Goal: Task Accomplishment & Management: Complete application form

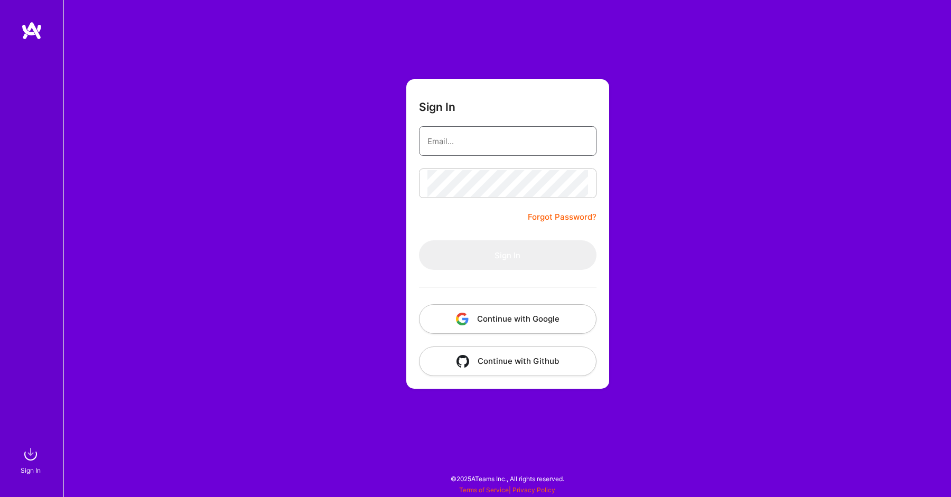
type input "[EMAIL_ADDRESS][DOMAIN_NAME]"
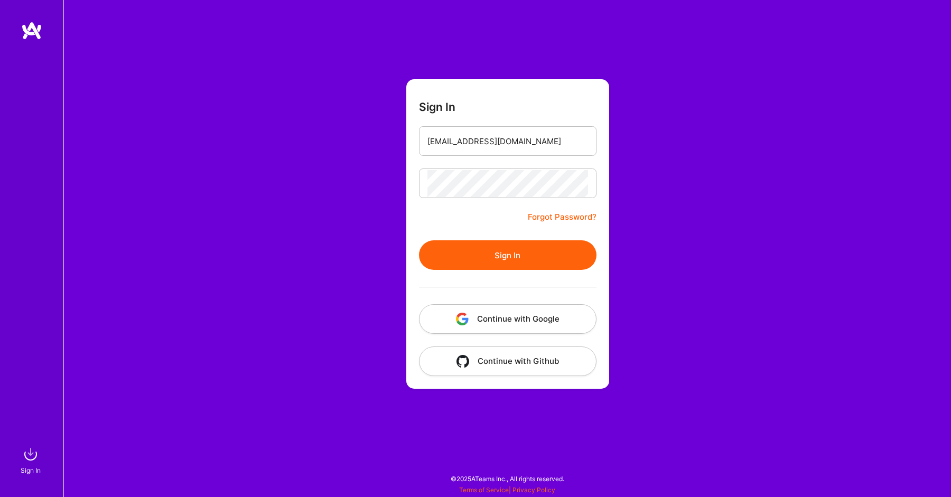
click at [384, 227] on div "Sign In [EMAIL_ADDRESS][DOMAIN_NAME] Forgot Password? Sign In Continue with Goo…" at bounding box center [507, 248] width 888 height 497
click at [493, 249] on button "Sign In" at bounding box center [508, 255] width 178 height 30
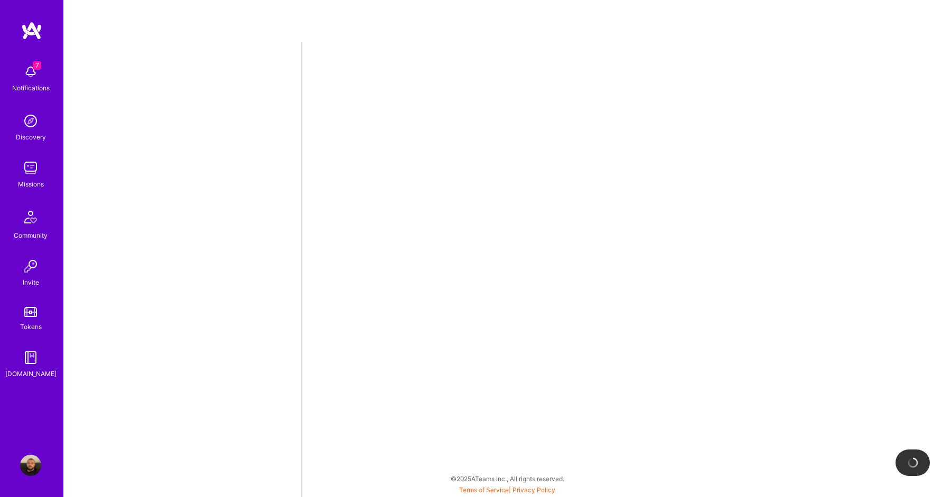
click at [39, 178] on img at bounding box center [30, 167] width 21 height 21
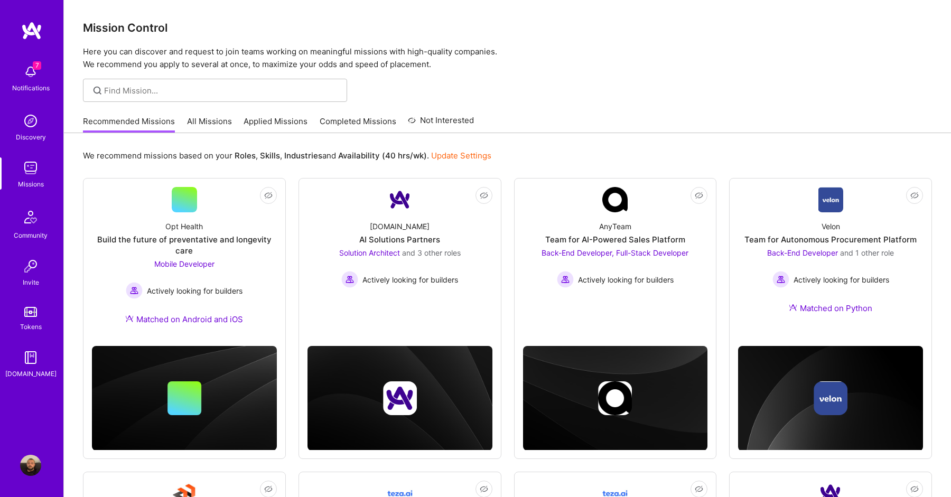
click at [191, 123] on link "All Missions" at bounding box center [209, 124] width 45 height 17
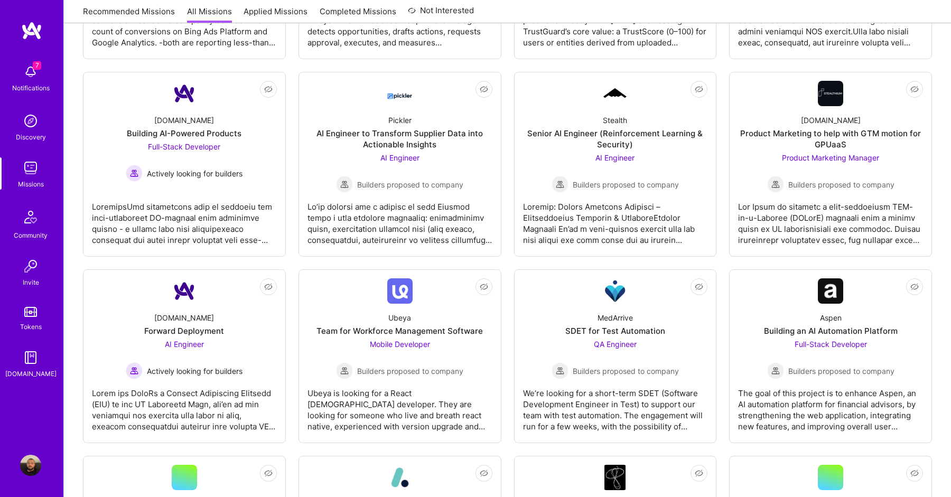
scroll to position [564, 0]
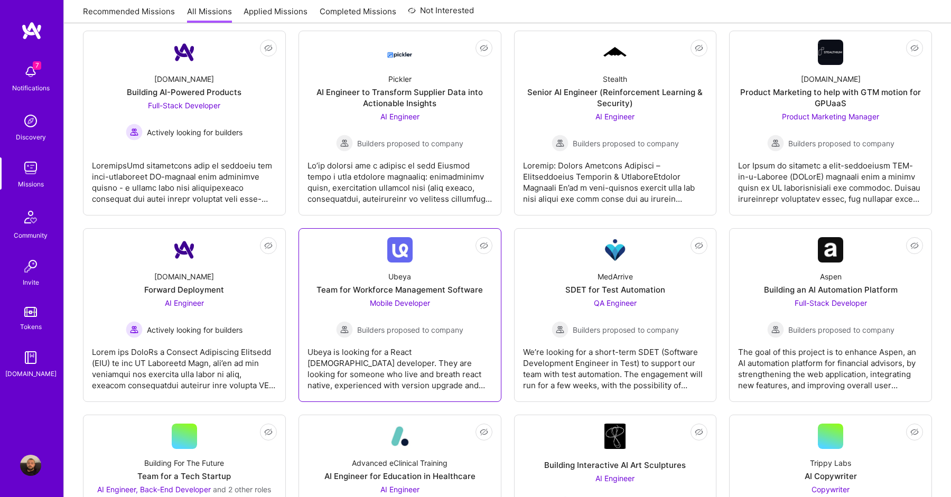
click at [405, 298] on span "Mobile Developer" at bounding box center [400, 302] width 60 height 9
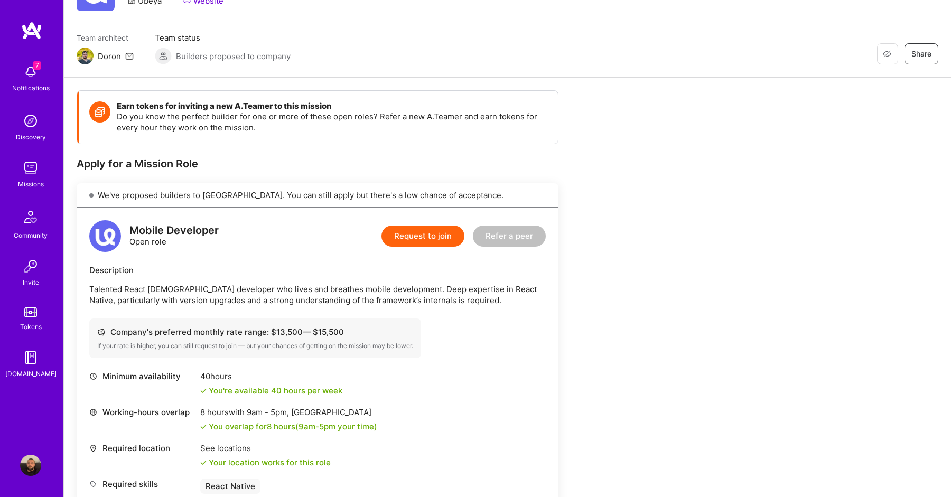
scroll to position [107, 0]
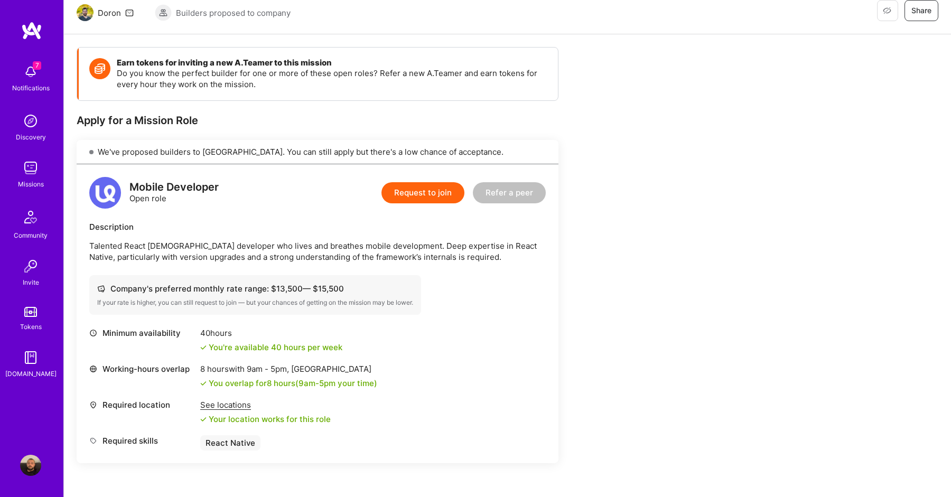
click at [425, 198] on button "Request to join" at bounding box center [422, 192] width 83 height 21
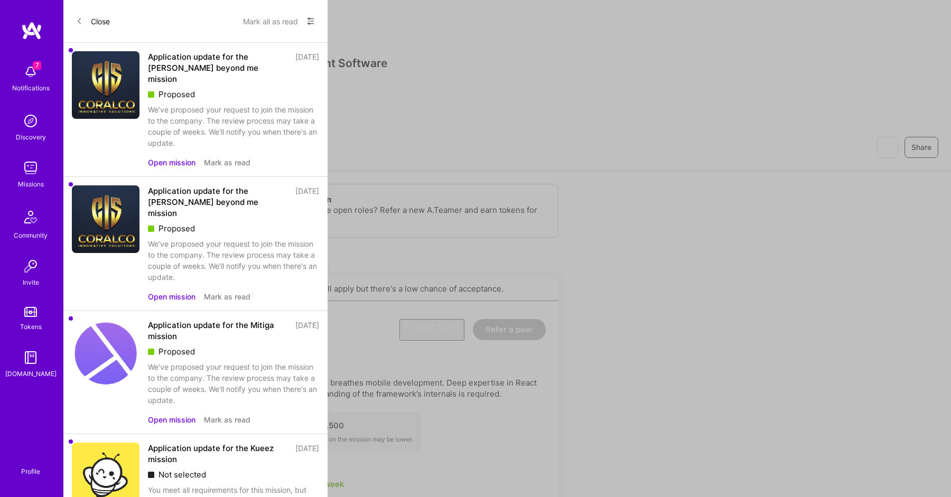
select select "IL"
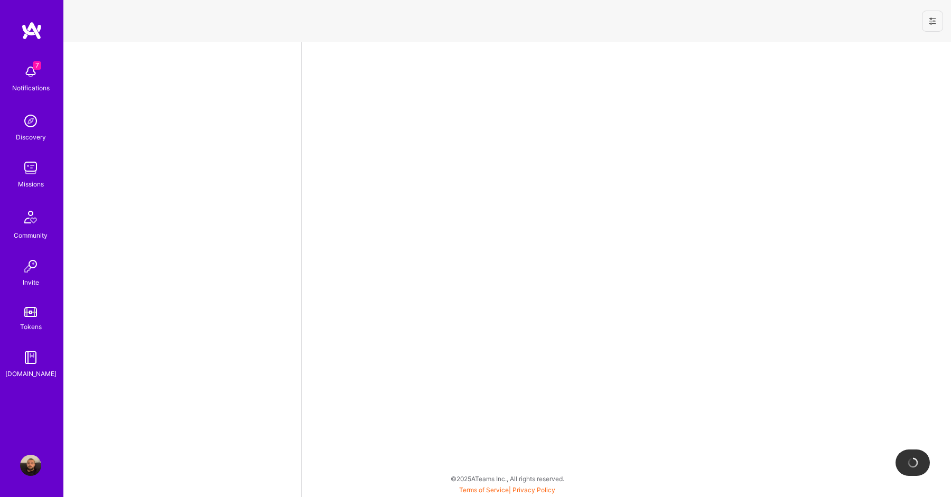
select select "IL"
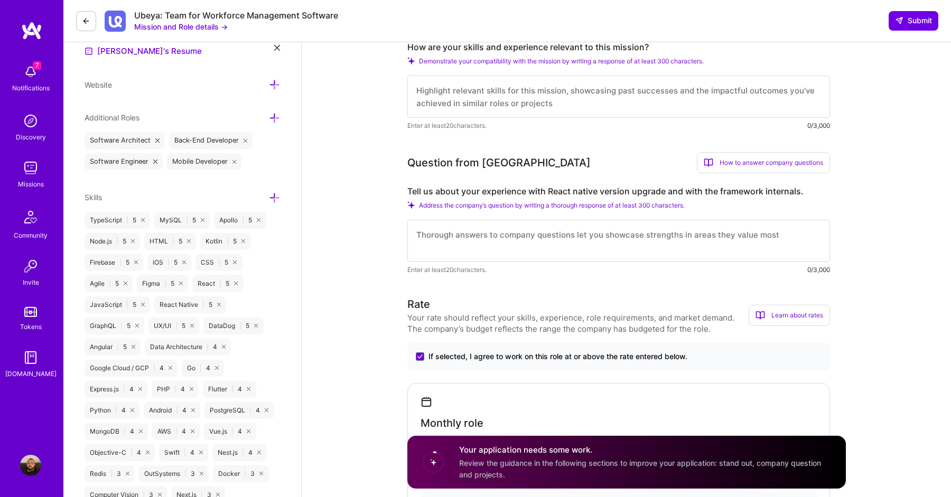
scroll to position [309, 0]
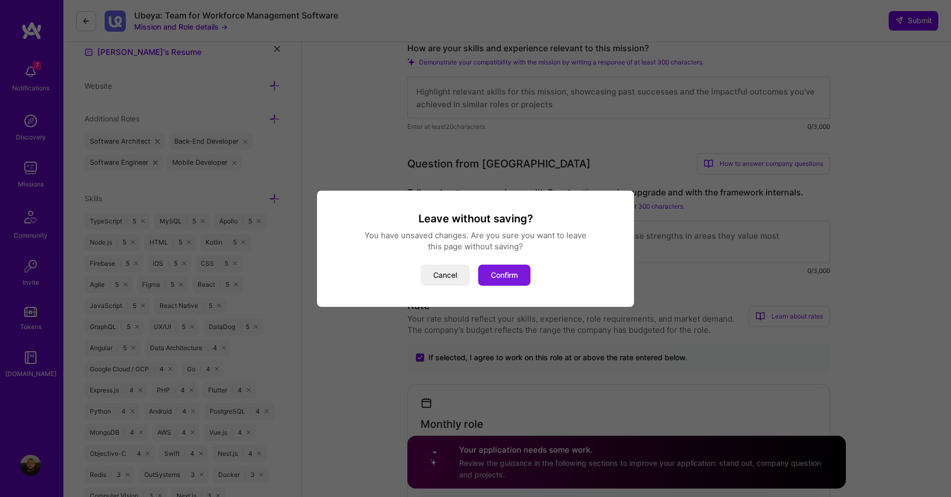
click at [517, 273] on button "Confirm" at bounding box center [504, 275] width 52 height 21
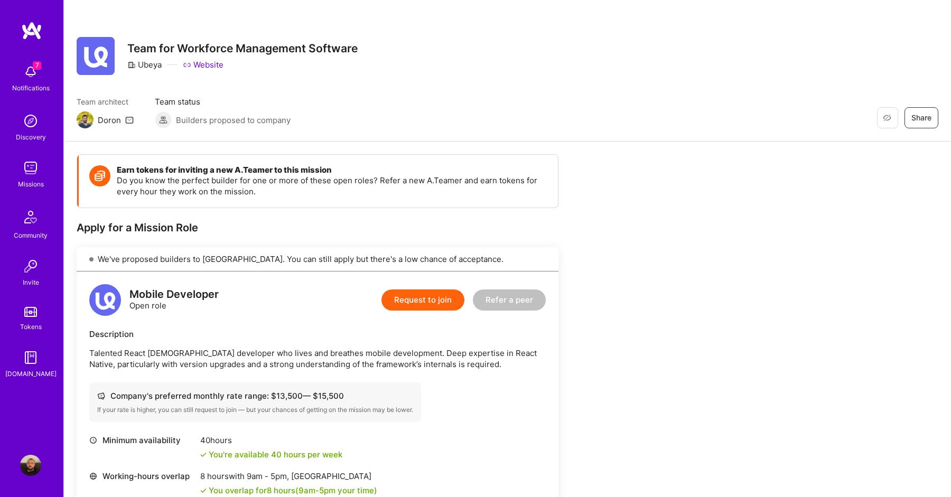
click at [31, 172] on img at bounding box center [30, 167] width 21 height 21
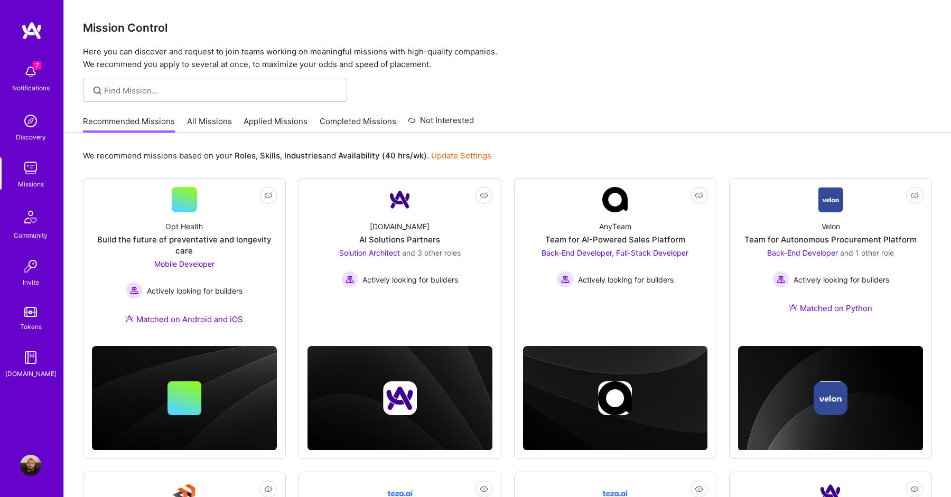
click at [333, 118] on link "Completed Missions" at bounding box center [358, 124] width 77 height 17
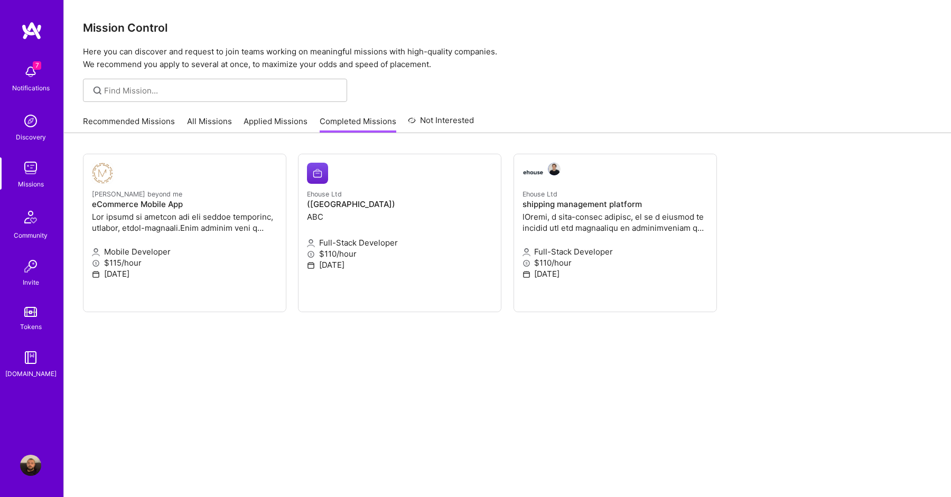
click at [256, 120] on link "Applied Missions" at bounding box center [276, 124] width 64 height 17
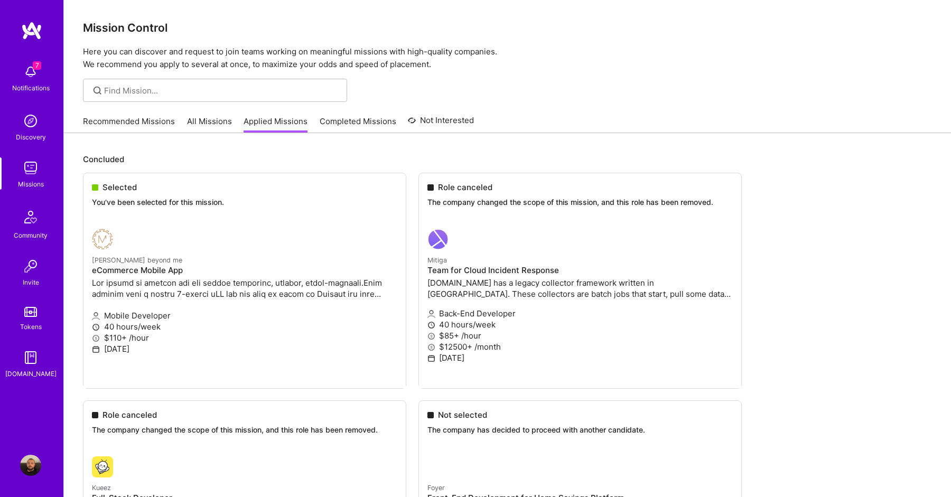
click at [356, 120] on link "Completed Missions" at bounding box center [358, 124] width 77 height 17
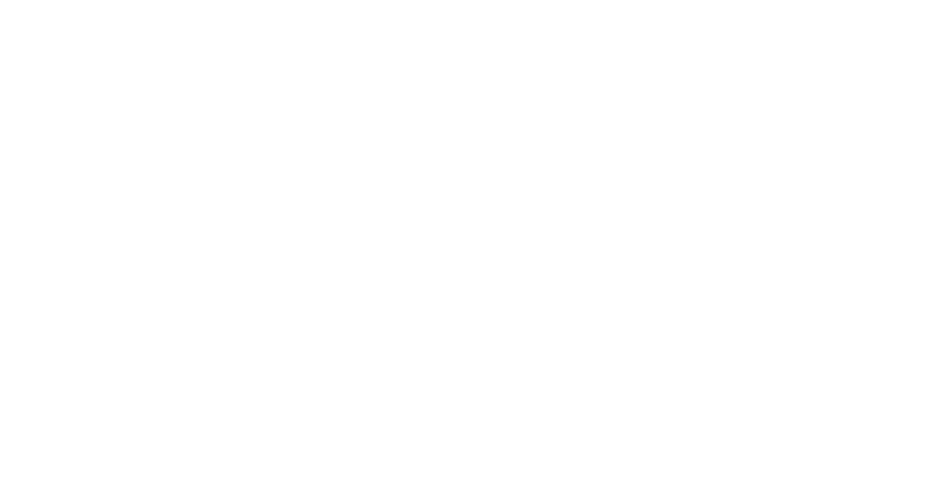
click at [0, 0] on link "Applied Missions" at bounding box center [0, 0] width 0 height 0
click at [0, 0] on ul "Selected You've been selected for this mission. [PERSON_NAME] beyond me eCommer…" at bounding box center [0, 0] width 0 height 0
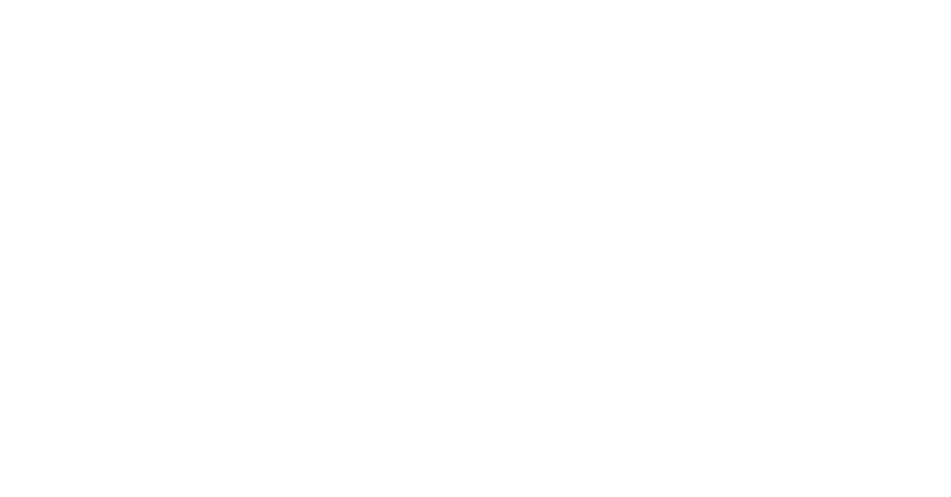
click at [0, 0] on ul "Selected You've been selected for this mission. [PERSON_NAME] beyond me eCommer…" at bounding box center [0, 0] width 0 height 0
click at [0, 0] on link "All Missions" at bounding box center [0, 0] width 0 height 0
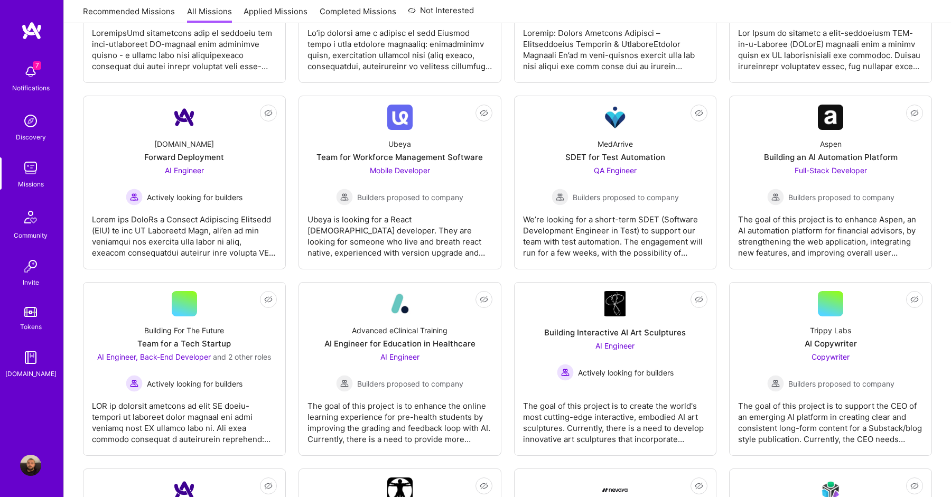
scroll to position [728, 0]
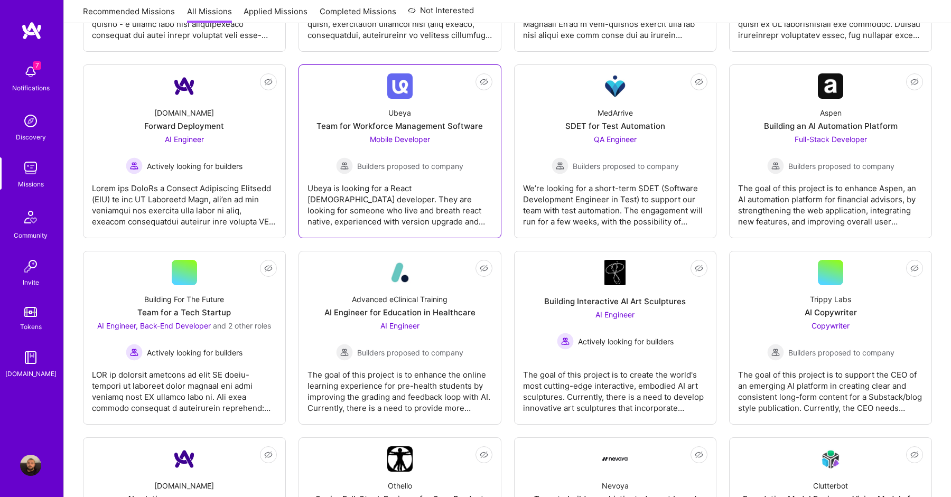
click at [380, 192] on div "Ubeya is looking for a React [DEMOGRAPHIC_DATA] developer. They are looking for…" at bounding box center [399, 200] width 185 height 53
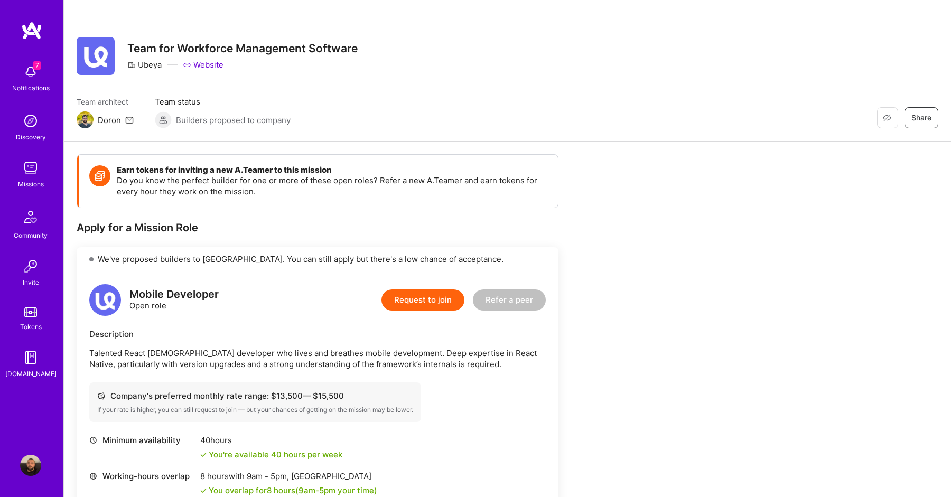
click at [453, 303] on button "Request to join" at bounding box center [422, 300] width 83 height 21
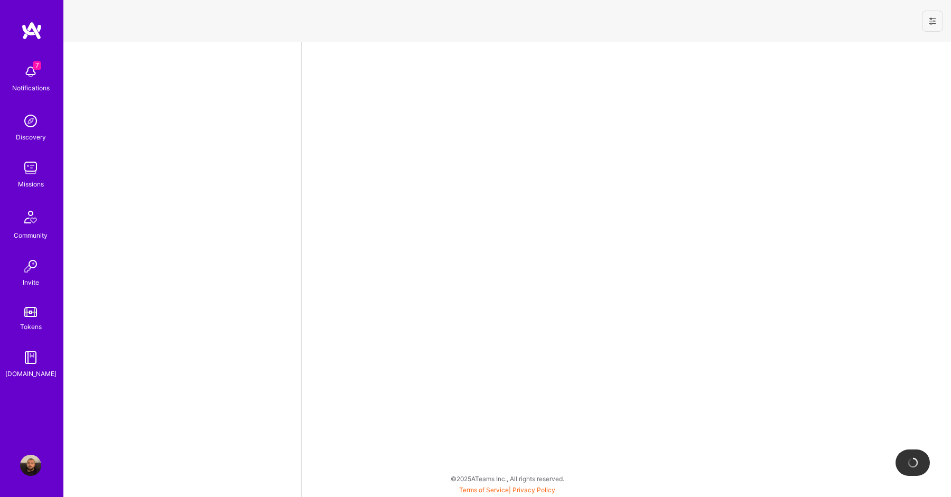
select select "IL"
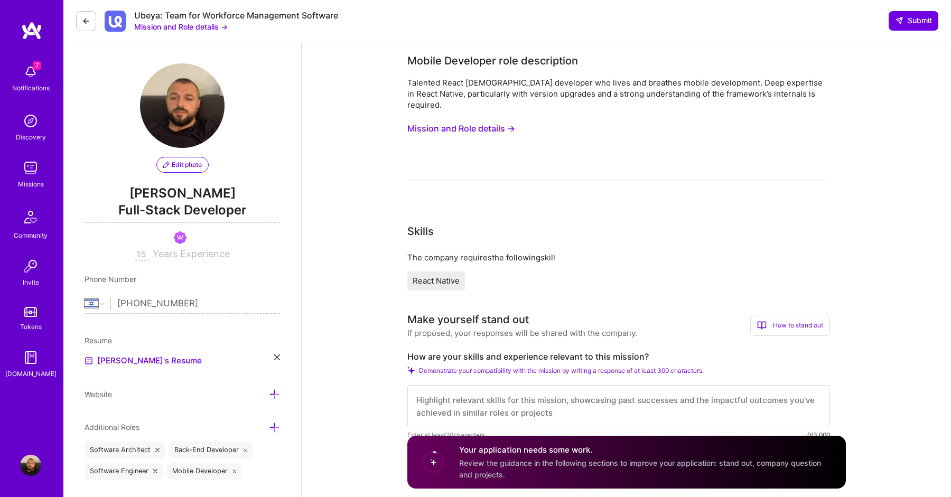
click at [496, 119] on button "Mission and Role details →" at bounding box center [461, 129] width 108 height 20
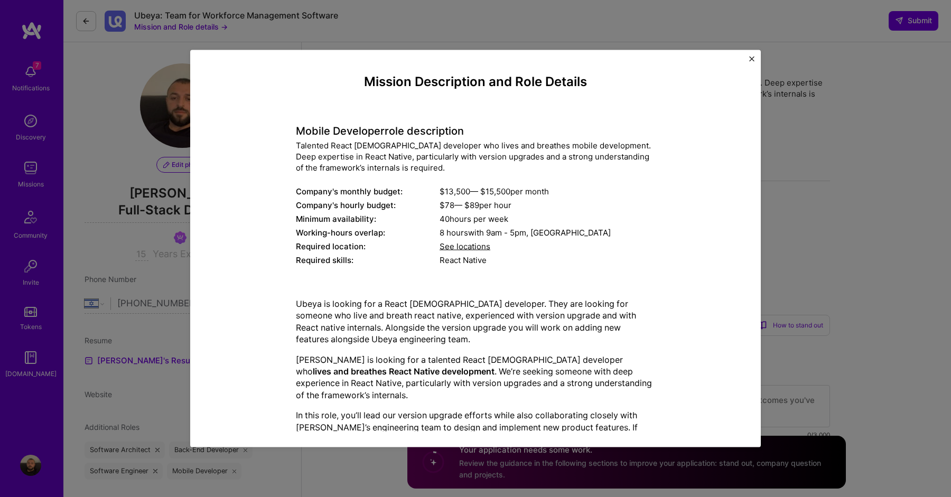
click at [496, 118] on div "Mobile Developer role description Talented React [DEMOGRAPHIC_DATA] developer w…" at bounding box center [475, 189] width 359 height 158
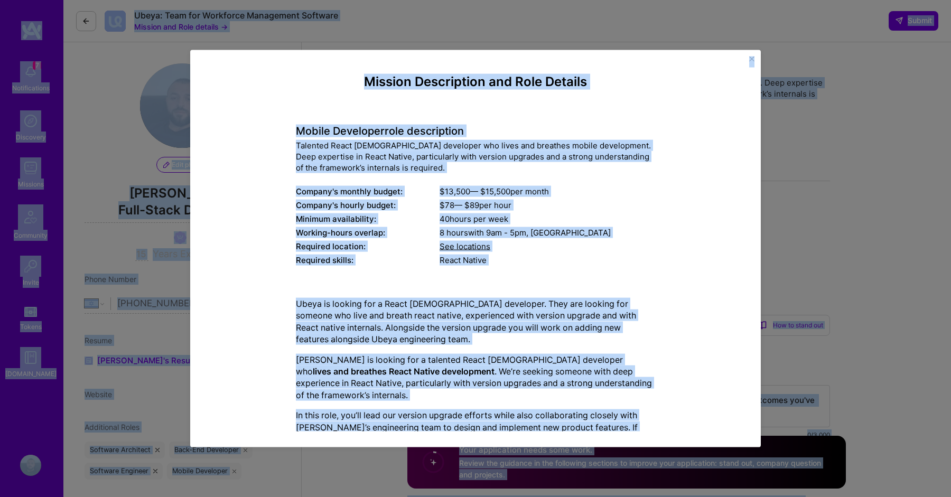
copy body "7 Notifications Discovery Missions Community Invite Tokens [DOMAIN_NAME] Profil…"
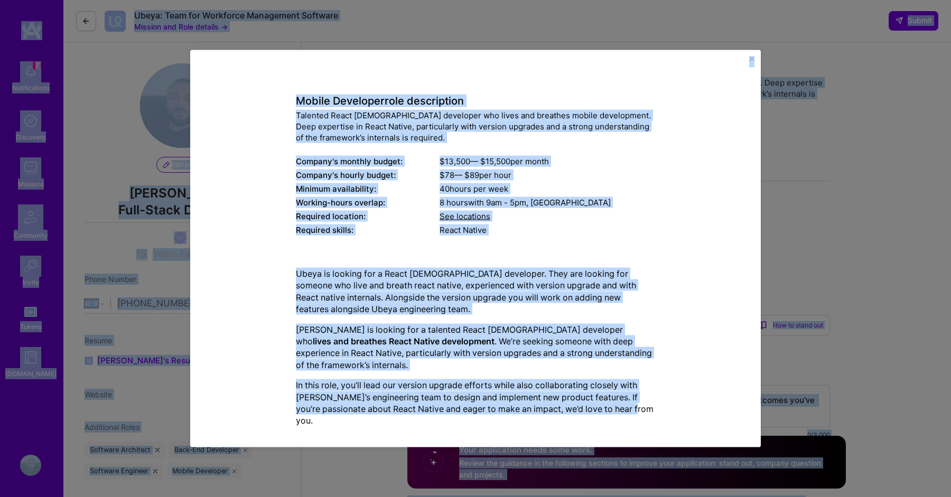
click at [750, 57] on img "Close" at bounding box center [751, 58] width 5 height 5
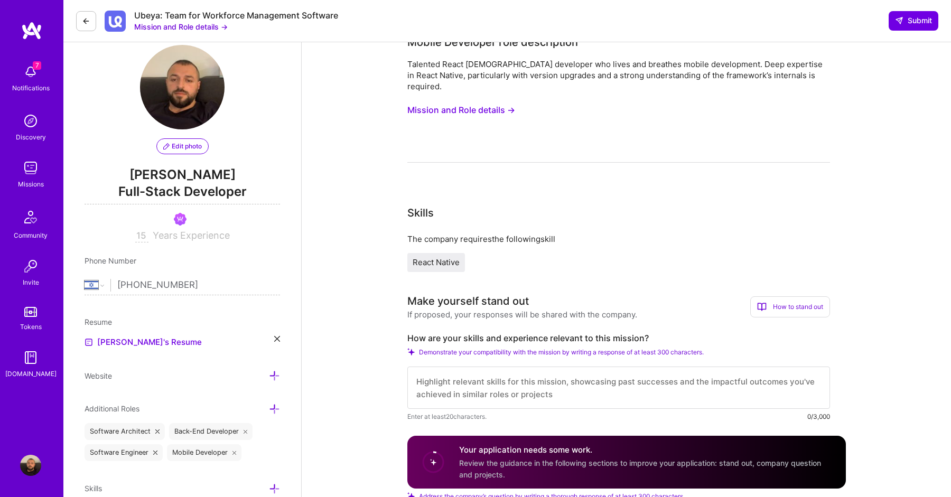
scroll to position [19, 0]
click at [443, 332] on label "How are your skills and experience relevant to this mission?" at bounding box center [618, 337] width 423 height 11
copy label "How are your skills and experience relevant to this mission?"
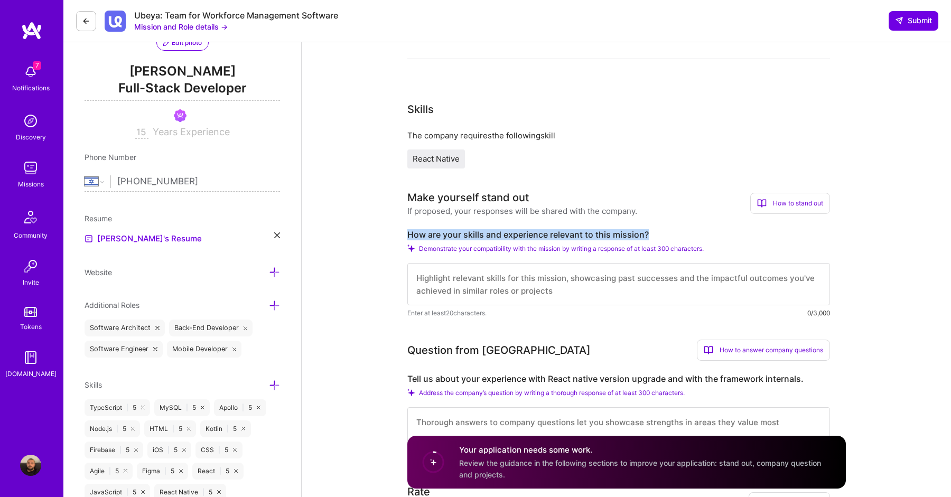
scroll to position [154, 0]
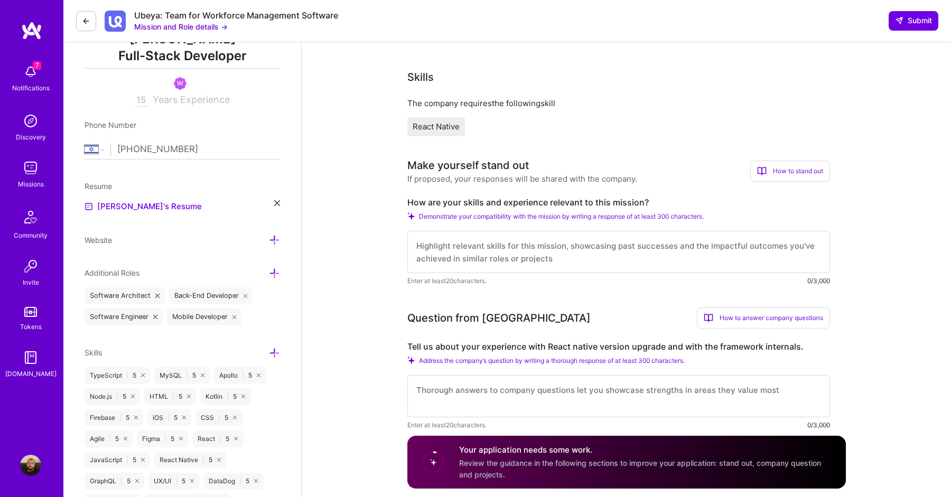
click at [478, 341] on label "Tell us about your experience with React native version upgrade and with the fr…" at bounding box center [618, 346] width 423 height 11
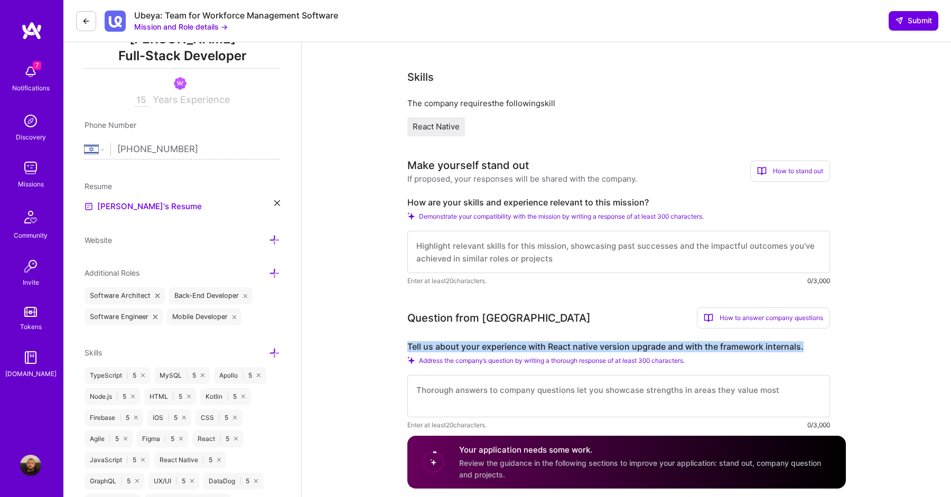
click at [478, 341] on label "Tell us about your experience with React native version upgrade and with the fr…" at bounding box center [618, 346] width 423 height 11
copy label "Tell us about your experience with React native version upgrade and with the fr…"
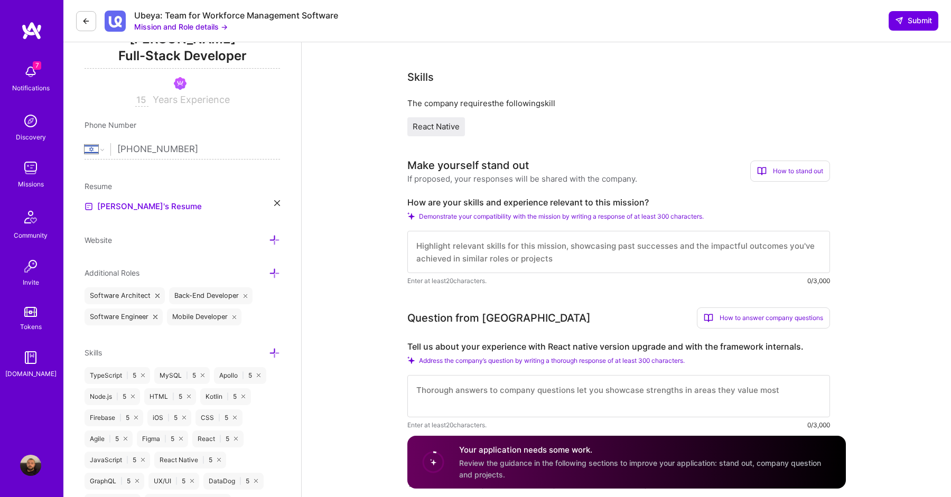
click at [435, 237] on textarea at bounding box center [618, 252] width 423 height 42
paste textarea "I’m a passionate mobile developer with deep hands-on experience in React Native…"
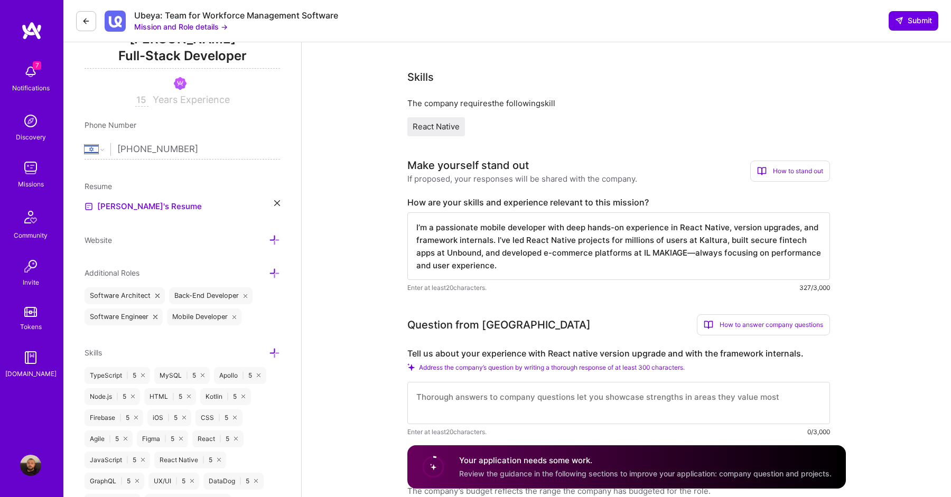
click at [498, 230] on textarea "I’m a passionate mobile developer with deep hands-on experience in React Native…" at bounding box center [618, 246] width 423 height 68
paste textarea "My background includes building solutions from scratch, like the Rebar app for …"
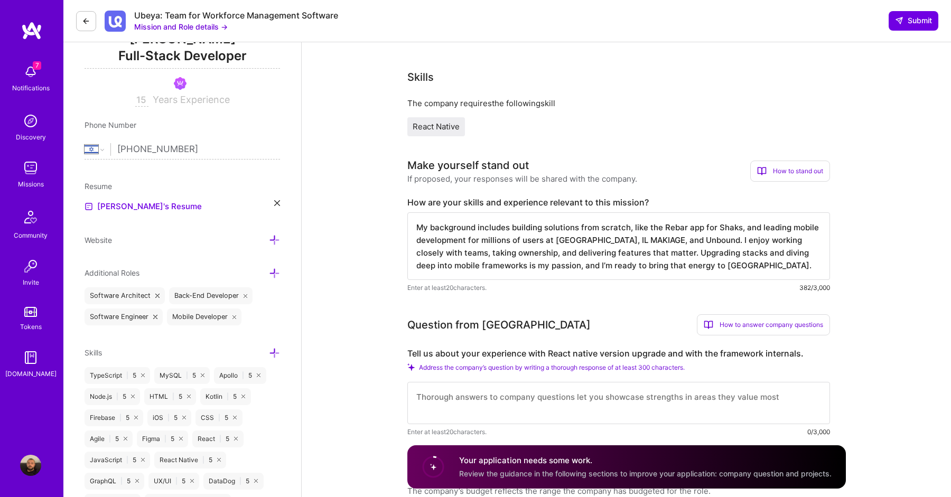
click at [721, 213] on textarea "My background includes building solutions from scratch, like the Rebar app for …" at bounding box center [618, 246] width 423 height 68
click at [692, 251] on textarea "My background includes building solutions from scratch, like the Rebar app, and…" at bounding box center [618, 246] width 423 height 68
type textarea "My background includes building solutions from scratch, like the Rebar app, and…"
click at [562, 386] on textarea at bounding box center [618, 403] width 423 height 42
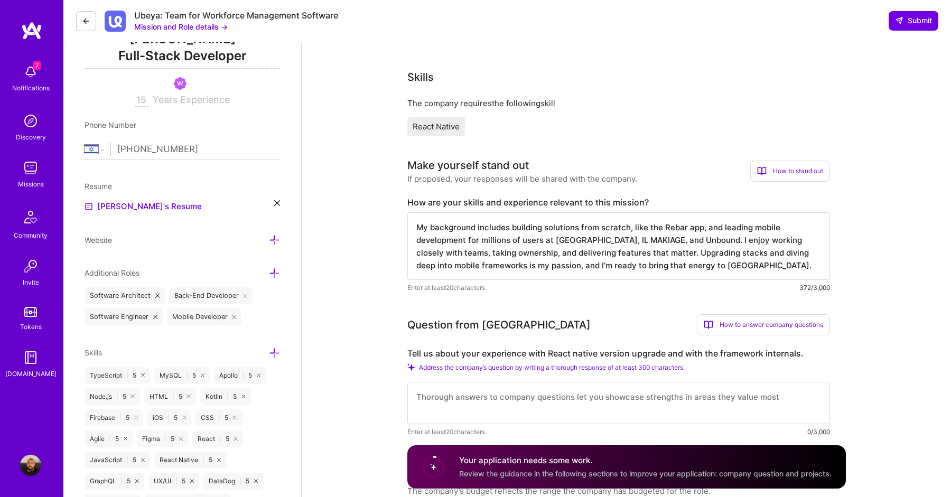
paste textarea "When it comes to React Native upgrades, I have practical experience managing ve…"
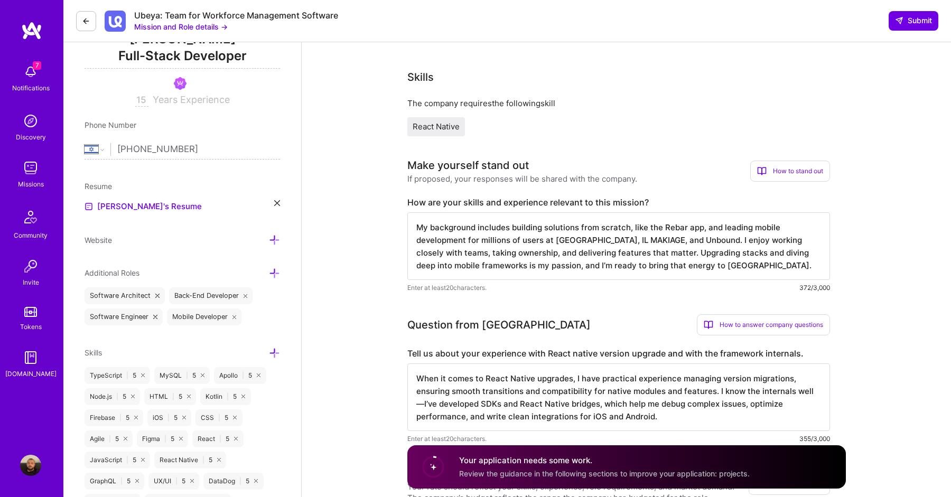
drag, startPoint x: 735, startPoint y: 395, endPoint x: 652, endPoint y: 396, distance: 82.4
click at [652, 396] on textarea "When it comes to React Native upgrades, I have practical experience managing ve…" at bounding box center [618, 397] width 423 height 68
click at [682, 407] on textarea "When it comes to React Native upgrades, I have practical experience managing ve…" at bounding box center [618, 397] width 423 height 68
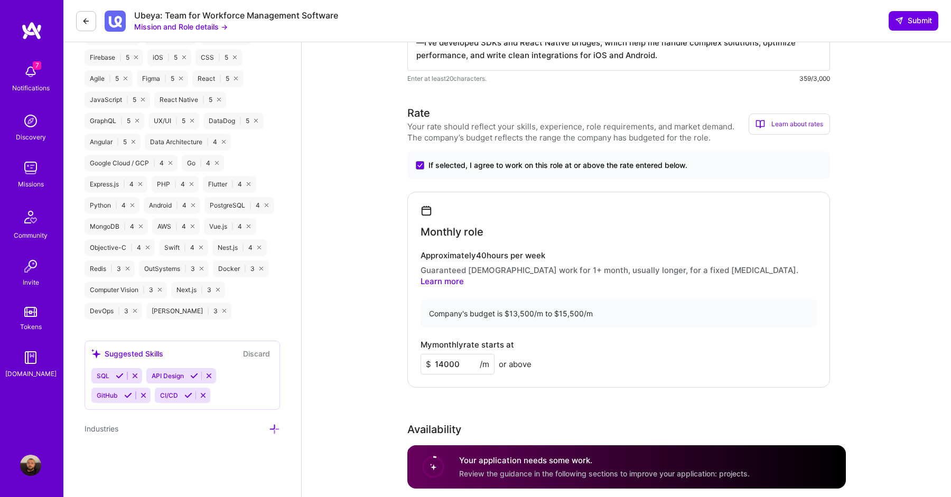
scroll to position [542, 0]
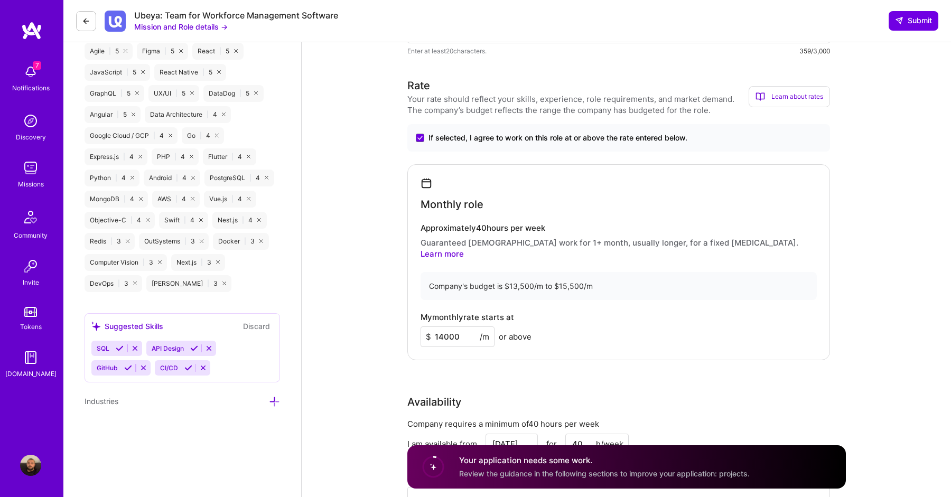
type textarea "When it comes to React Native upgrades, I have practical experience managing ve…"
click at [445, 326] on input "14000" at bounding box center [458, 336] width 74 height 21
type input "14500"
click at [503, 329] on div "Monthly role Approximately 40 hours per week Guaranteed [DEMOGRAPHIC_DATA] work…" at bounding box center [618, 262] width 423 height 196
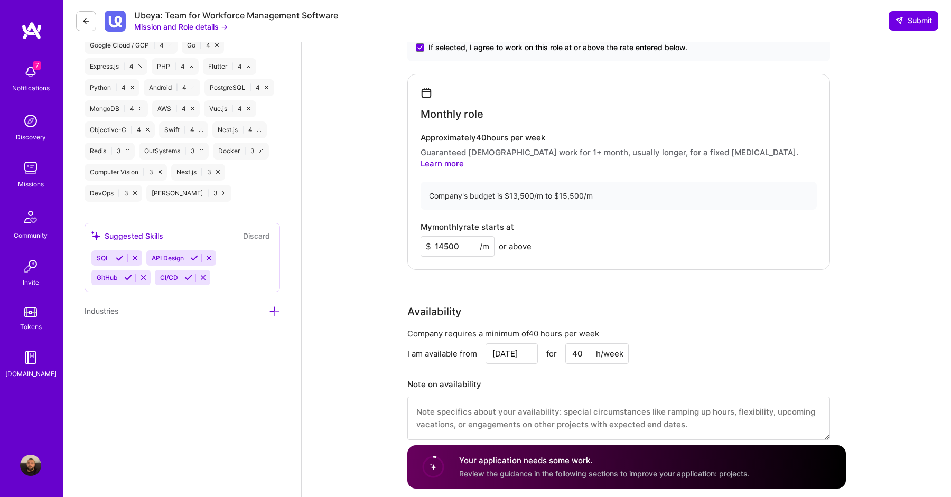
scroll to position [639, 0]
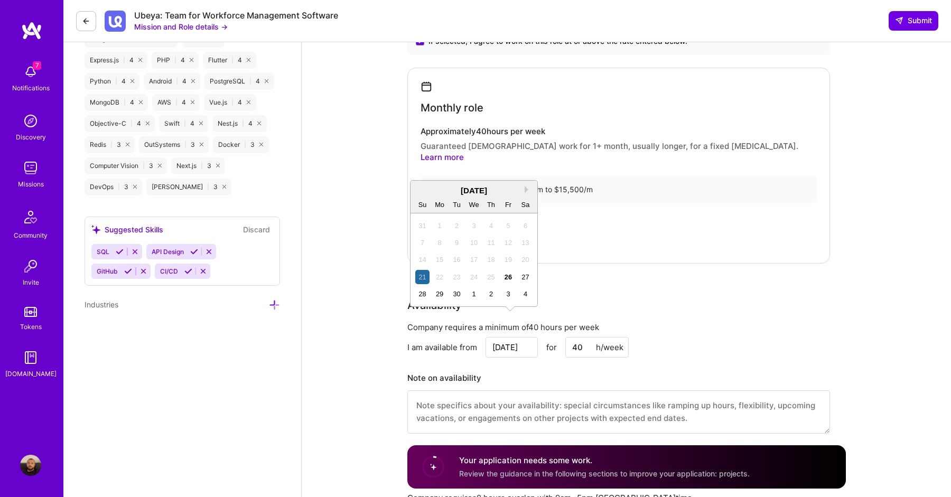
click at [510, 337] on input "[DATE]" at bounding box center [512, 347] width 52 height 21
click at [524, 188] on div "[DATE]" at bounding box center [473, 190] width 127 height 11
click at [416, 191] on div "[DATE]" at bounding box center [473, 190] width 127 height 11
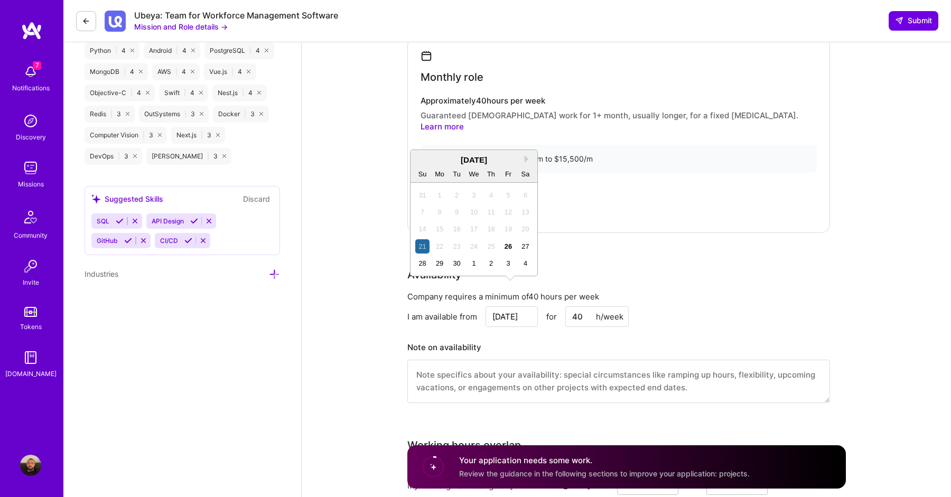
scroll to position [670, 0]
click at [475, 265] on div "1" at bounding box center [473, 263] width 14 height 14
type input "[DATE]"
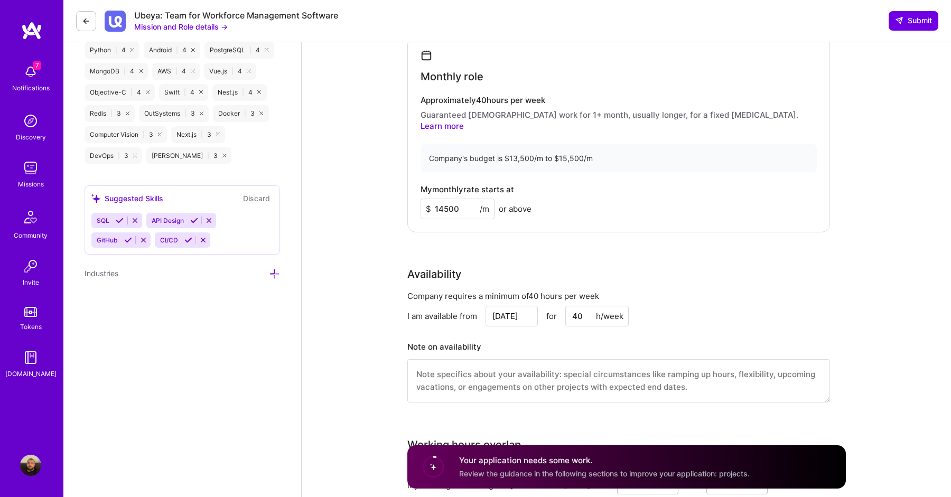
click at [535, 314] on div "Company requires a minimum of 40 hours per week I am available from [DATE] for …" at bounding box center [618, 353] width 423 height 125
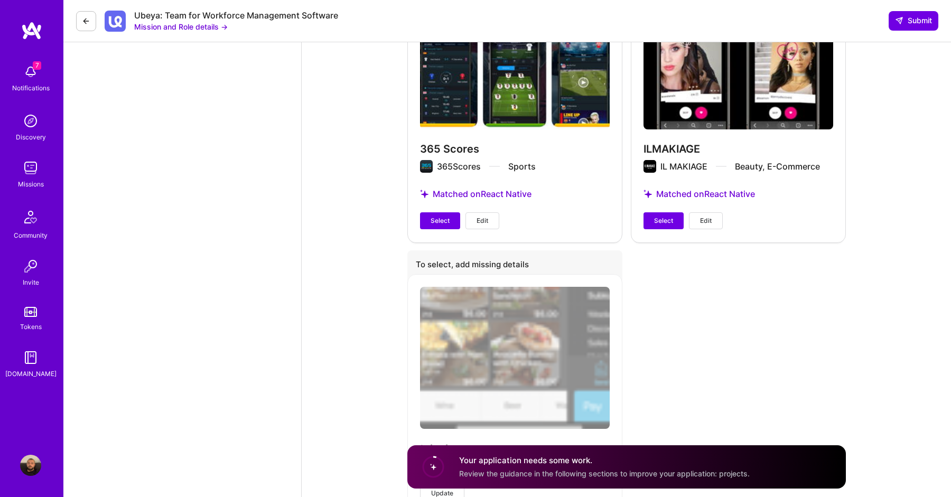
scroll to position [1400, 0]
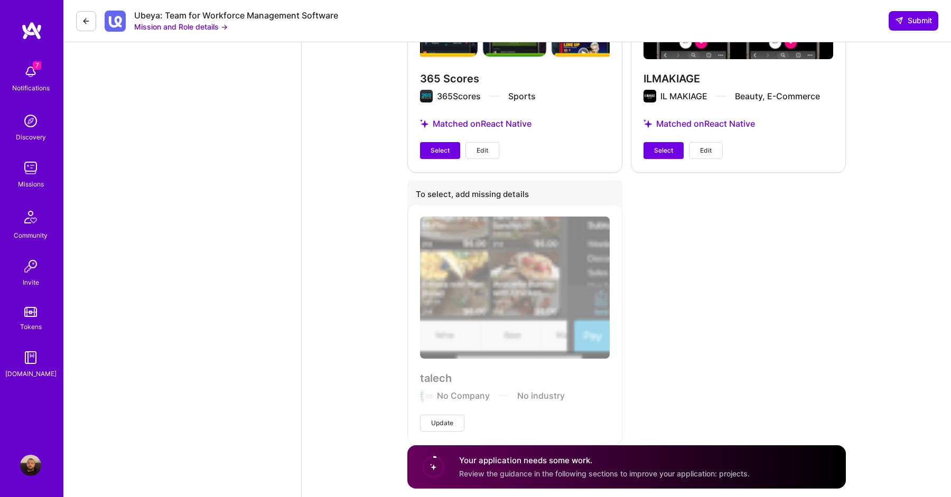
click at [442, 418] on span "Update" at bounding box center [442, 423] width 22 height 10
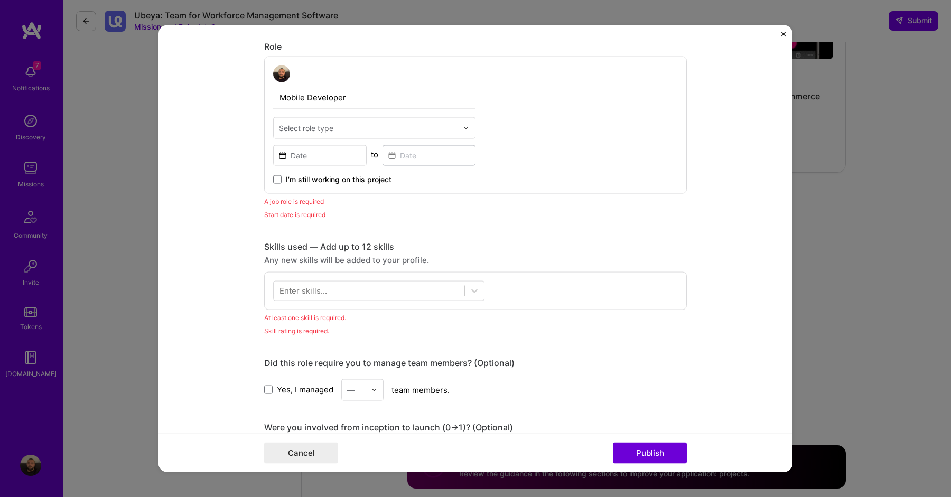
scroll to position [345, 0]
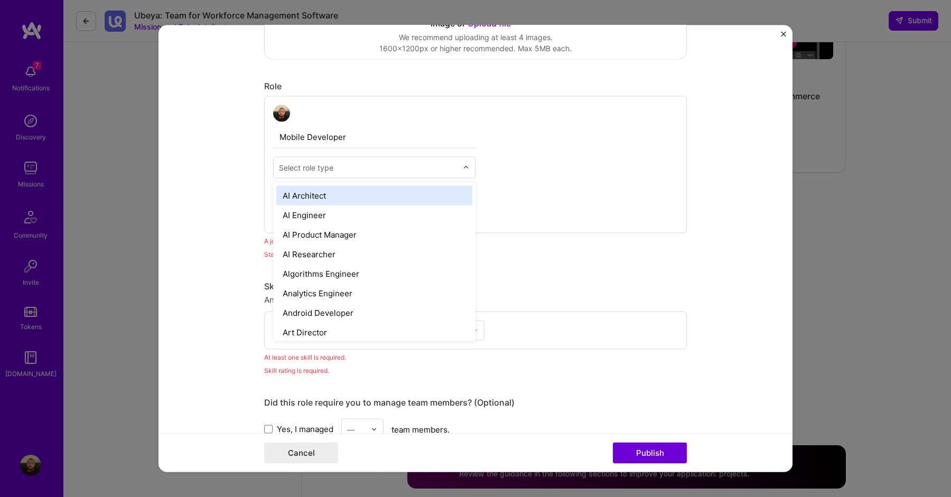
click at [323, 165] on div "Select role type" at bounding box center [306, 167] width 54 height 11
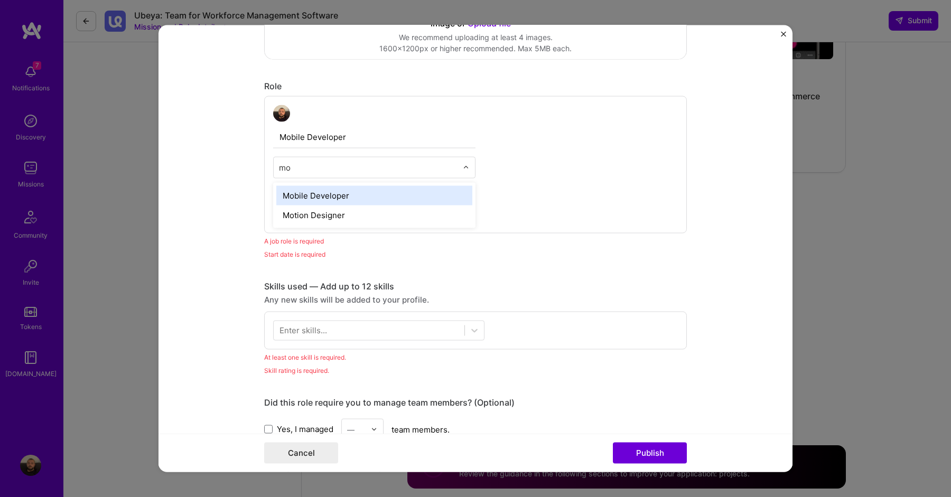
type input "m"
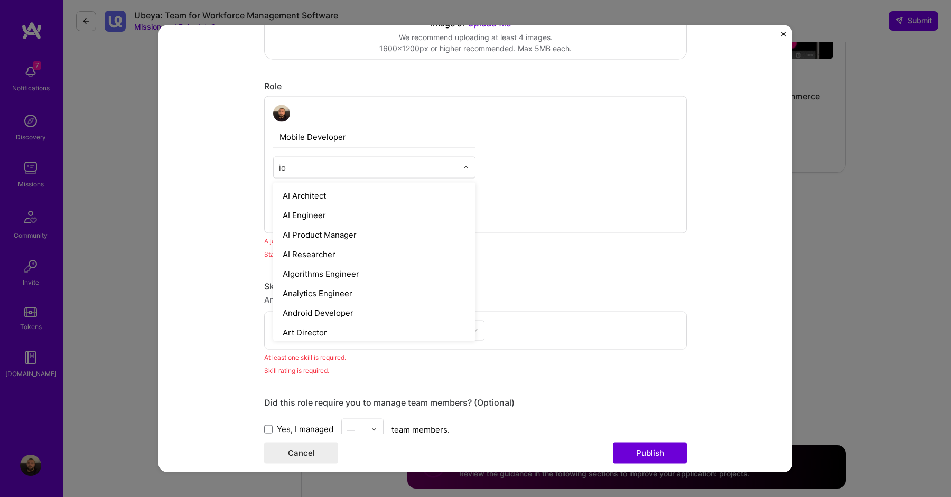
type input "ios"
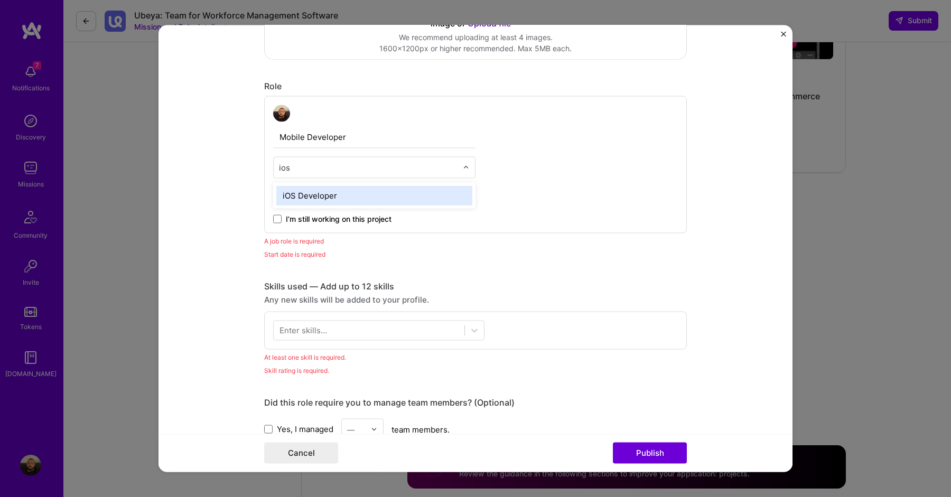
click at [402, 196] on div "iOS Developer" at bounding box center [374, 195] width 196 height 20
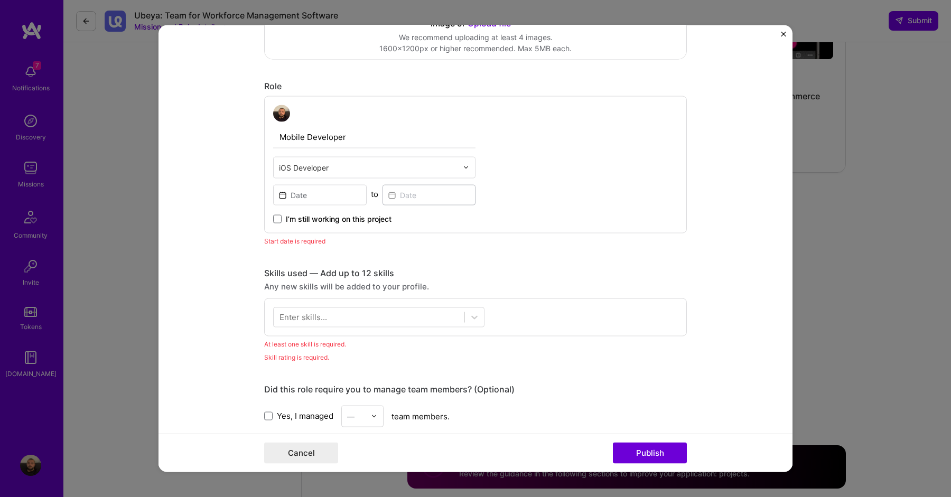
click at [461, 228] on div "Mobile Developer option iOS Developer, selected. Select is focused ,type to ref…" at bounding box center [475, 164] width 423 height 137
click at [668, 460] on button "Publish" at bounding box center [650, 453] width 74 height 21
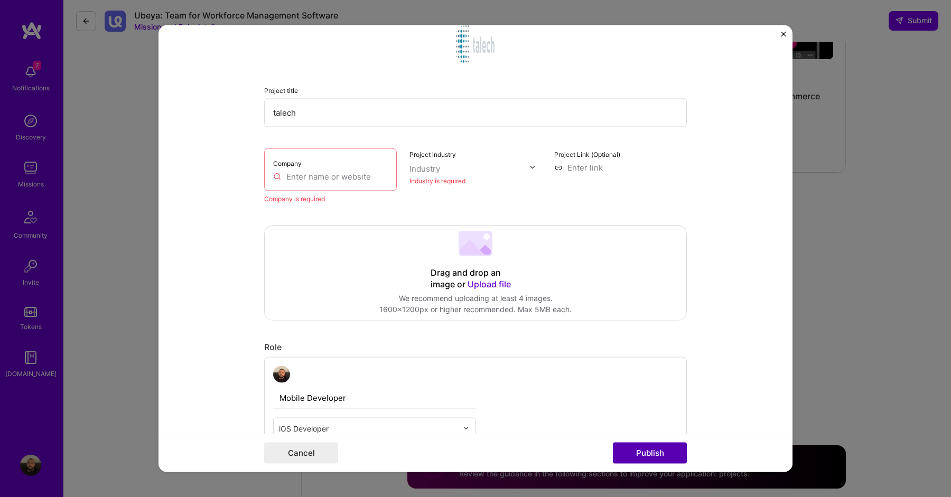
scroll to position [115, 0]
click at [355, 178] on input "text" at bounding box center [330, 176] width 115 height 11
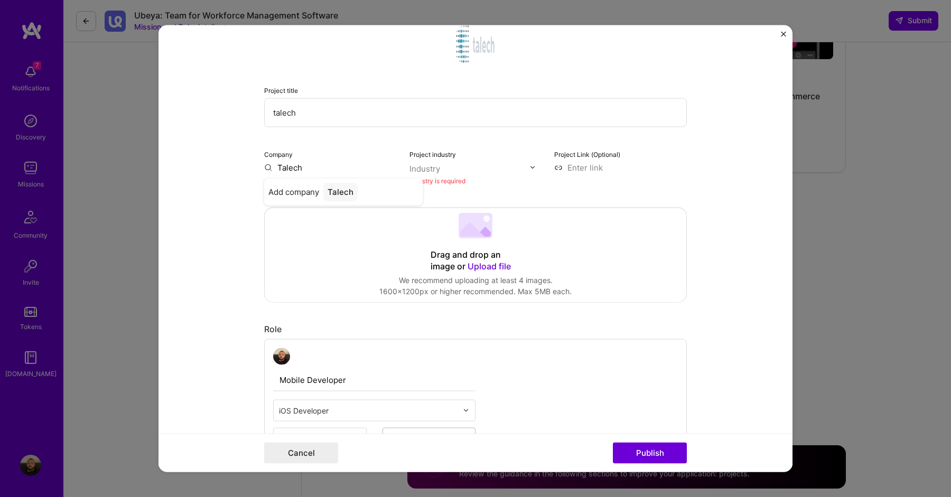
type input "Talech"
click at [342, 108] on input "talech" at bounding box center [475, 112] width 423 height 29
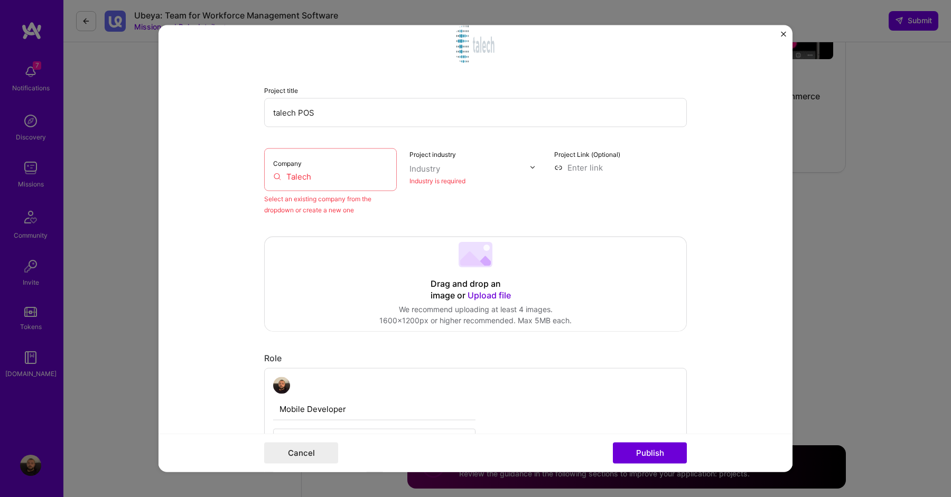
click at [276, 114] on input "talech POS" at bounding box center [475, 112] width 423 height 29
click at [345, 115] on input "Talech POS" at bounding box center [475, 112] width 423 height 29
type input "Talech POS (Acquired by US Bank)"
click at [455, 174] on div at bounding box center [469, 168] width 120 height 13
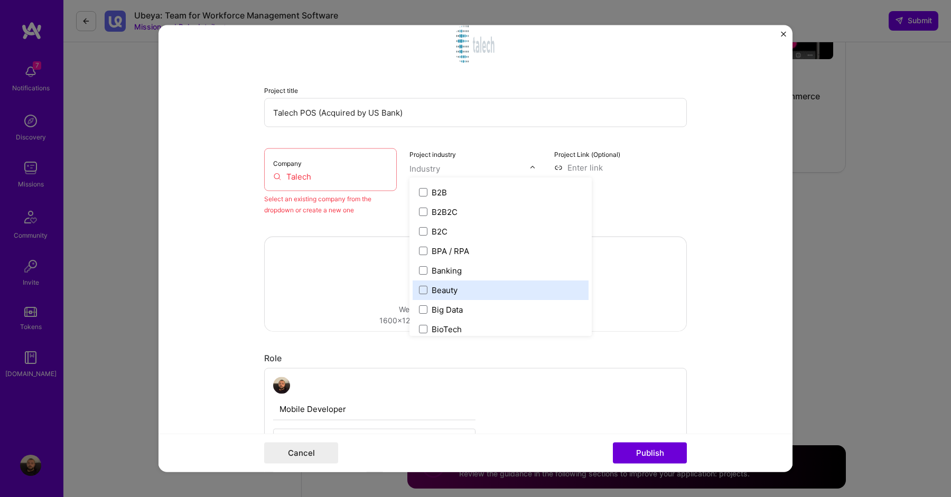
scroll to position [293, 0]
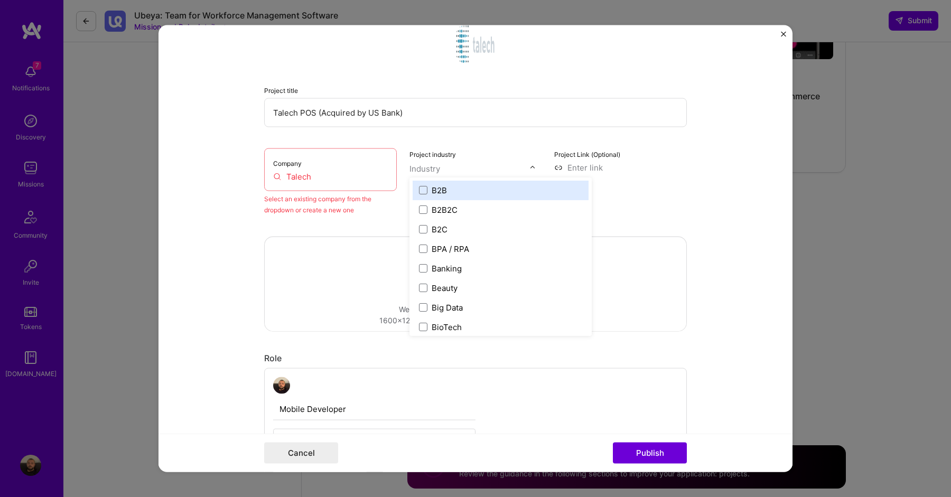
click at [518, 191] on label "B2B" at bounding box center [500, 189] width 163 height 11
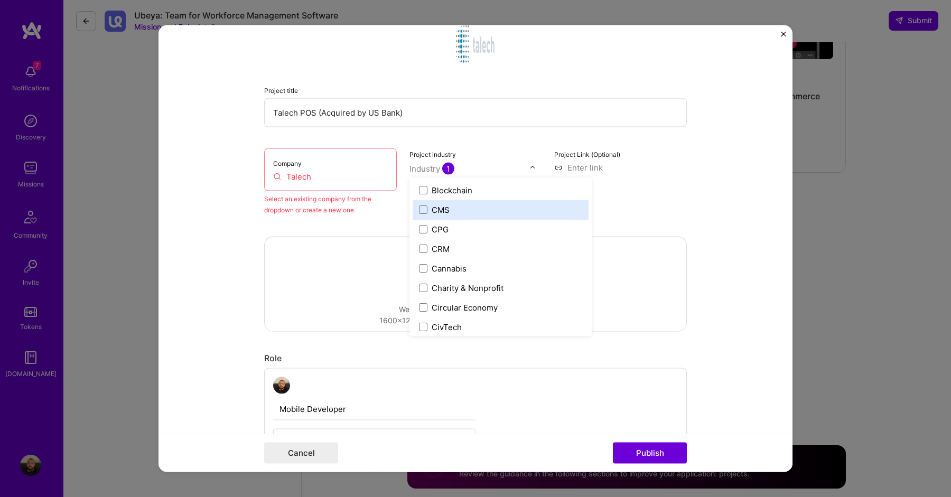
scroll to position [450, 0]
click at [535, 209] on label "CMS" at bounding box center [500, 208] width 163 height 11
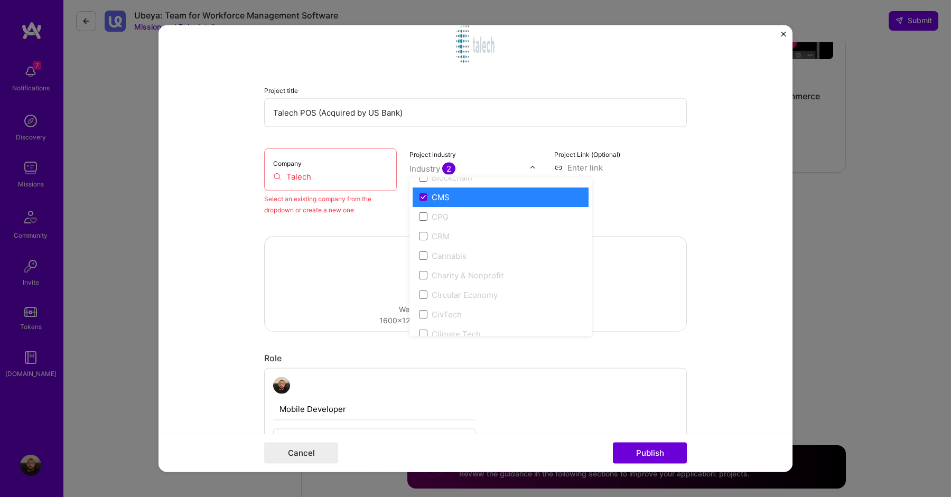
click at [528, 199] on label "CMS" at bounding box center [500, 196] width 163 height 11
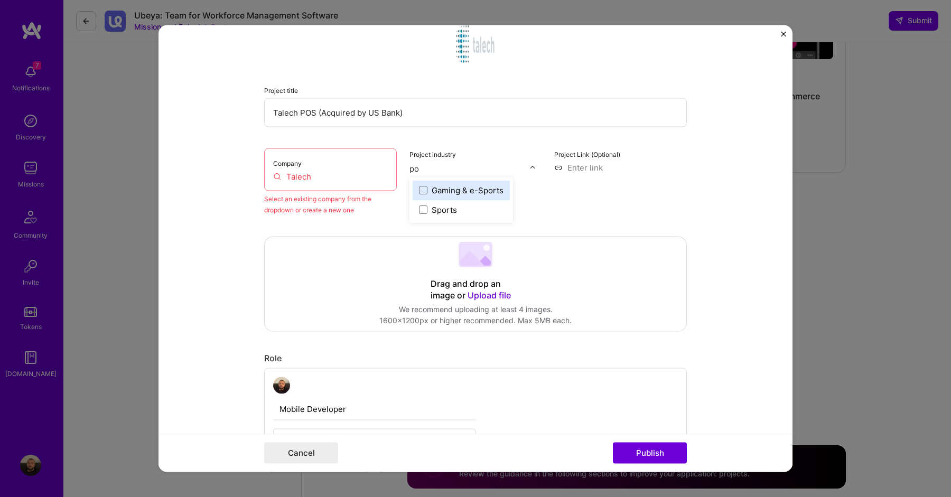
scroll to position [0, 0]
type input "p"
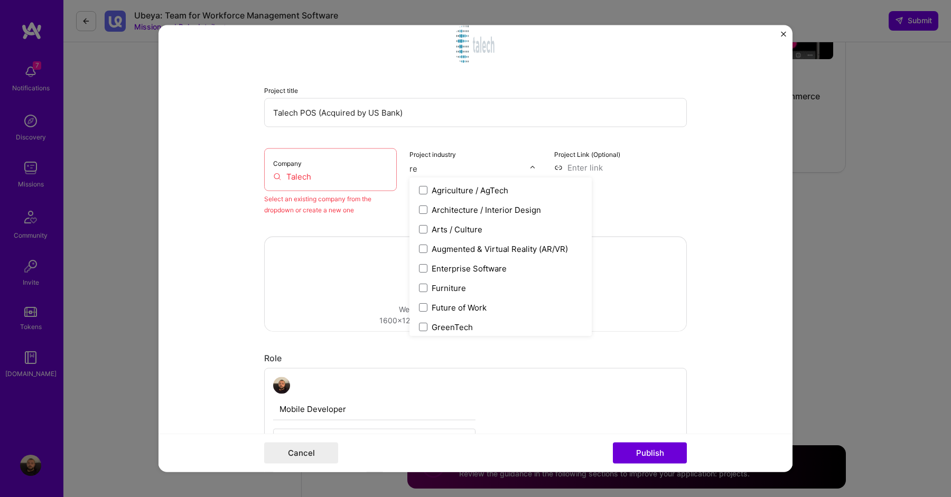
type input "r"
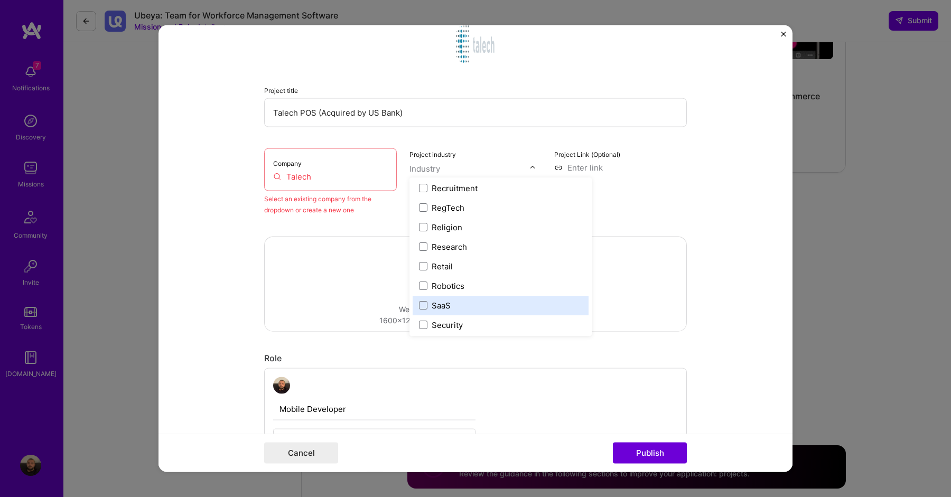
scroll to position [1993, 0]
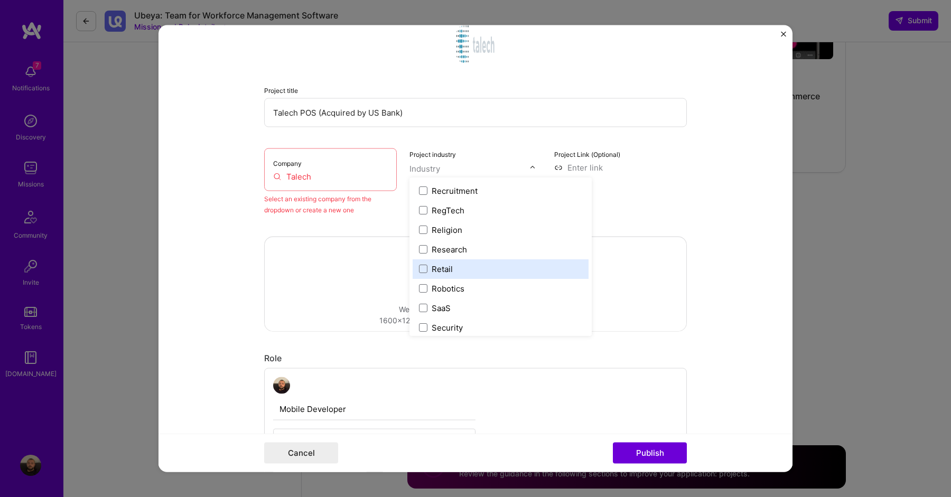
click at [470, 264] on label "Retail" at bounding box center [500, 268] width 163 height 11
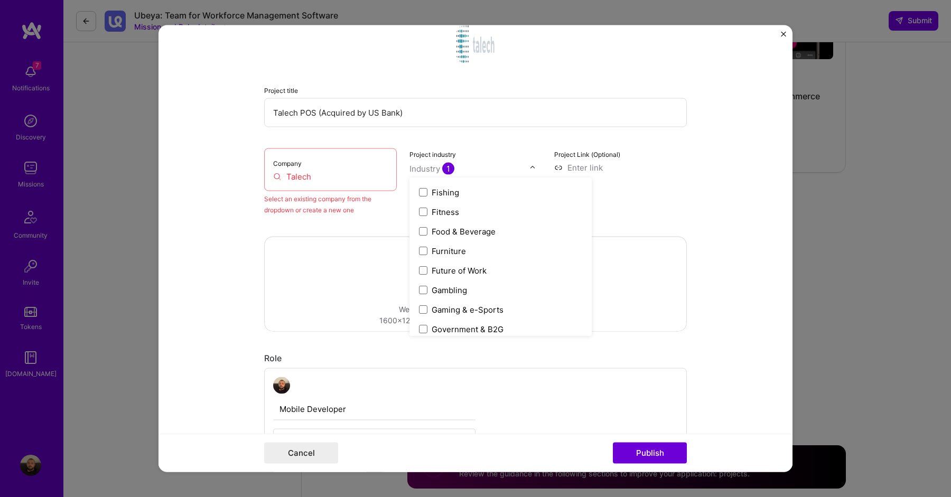
type input "s"
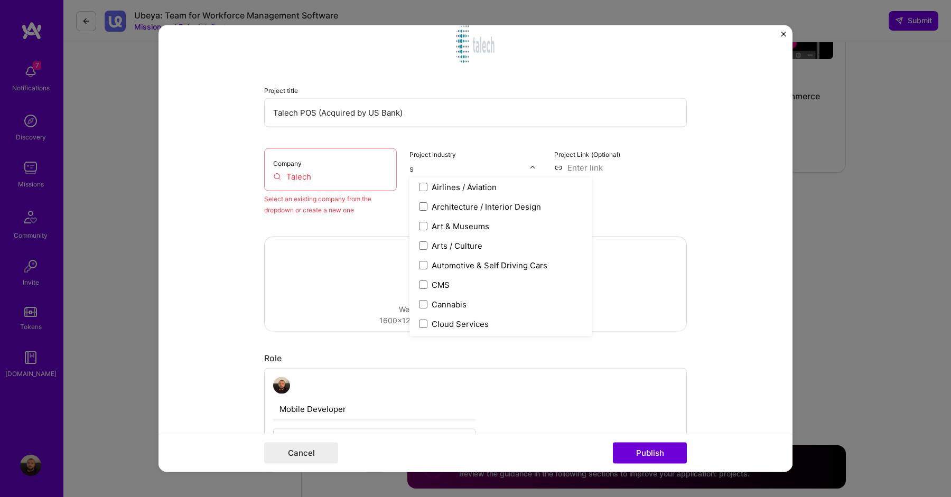
scroll to position [0, 0]
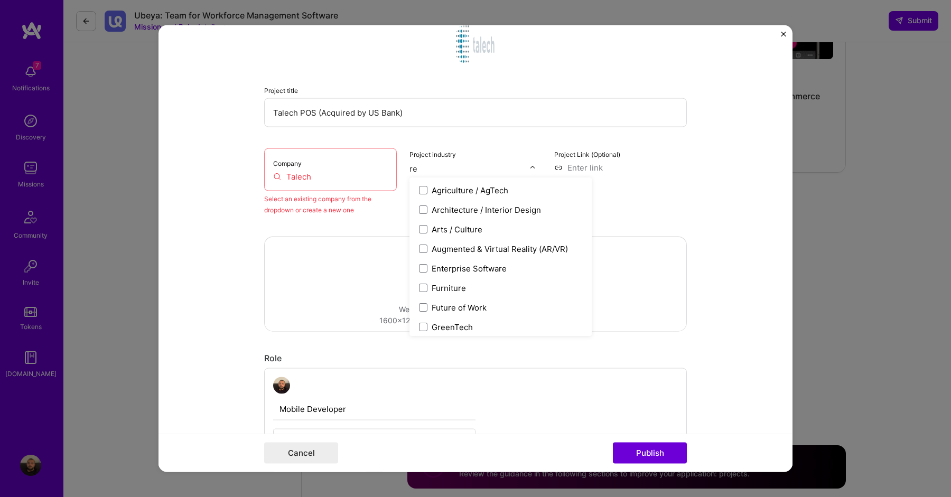
type input "r"
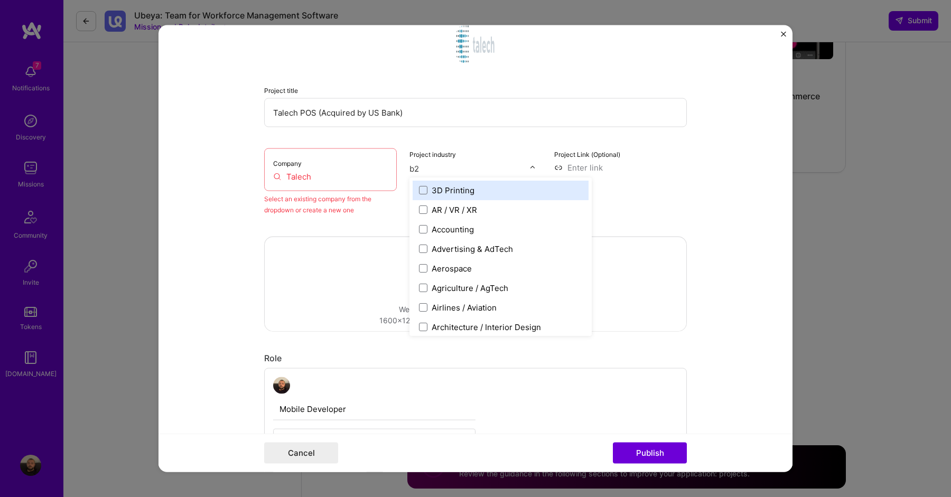
type input "b2b"
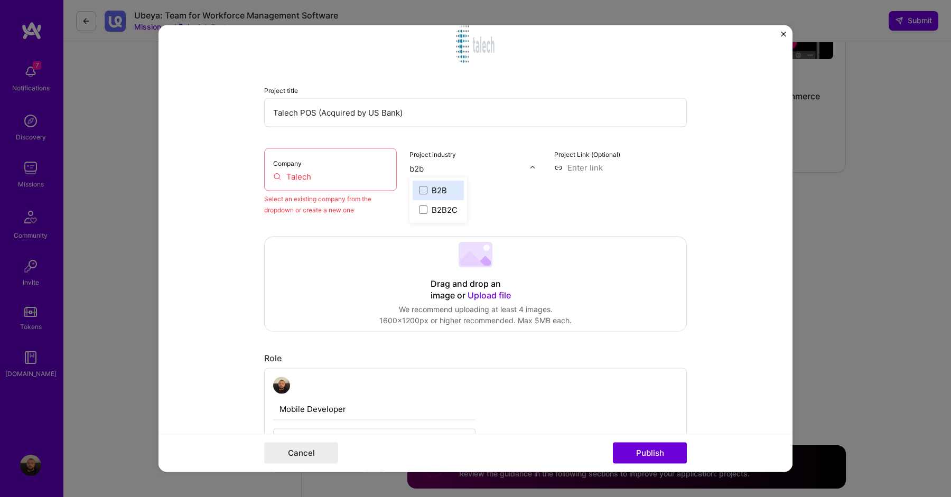
click at [441, 192] on div "B2B" at bounding box center [439, 189] width 15 height 11
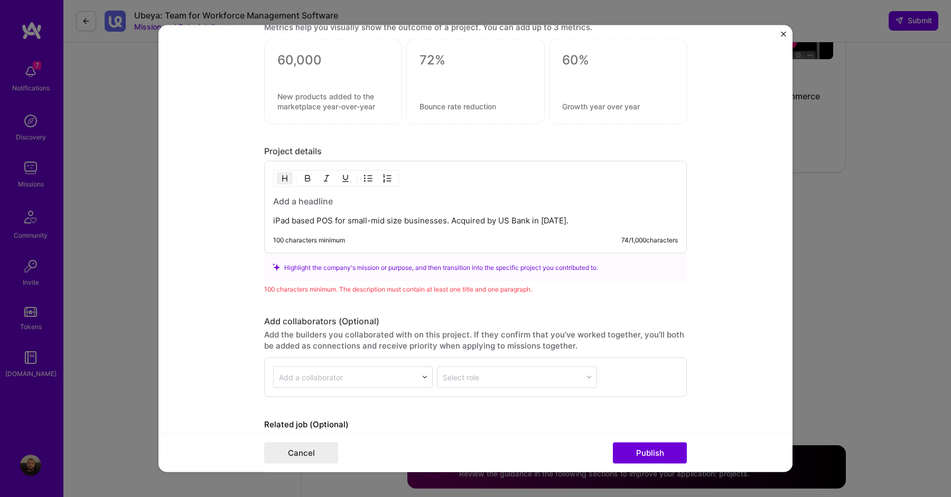
scroll to position [921, 0]
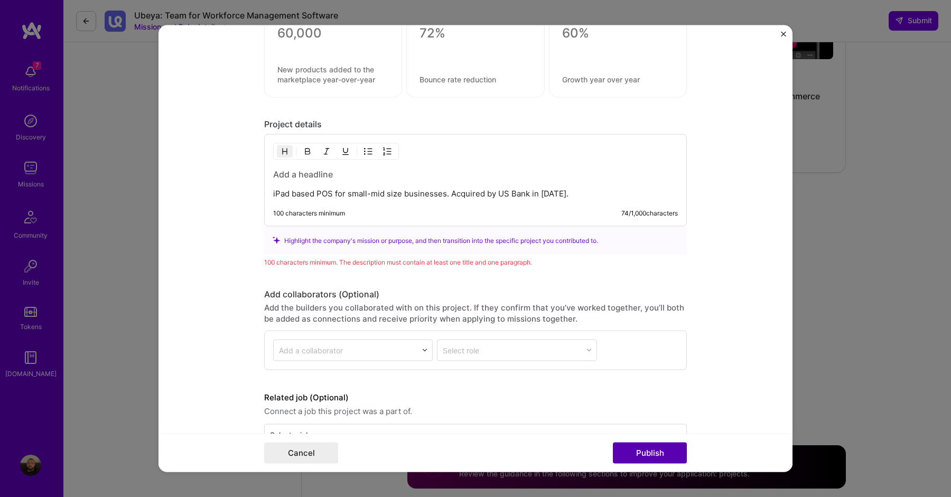
click at [669, 450] on button "Publish" at bounding box center [650, 453] width 74 height 21
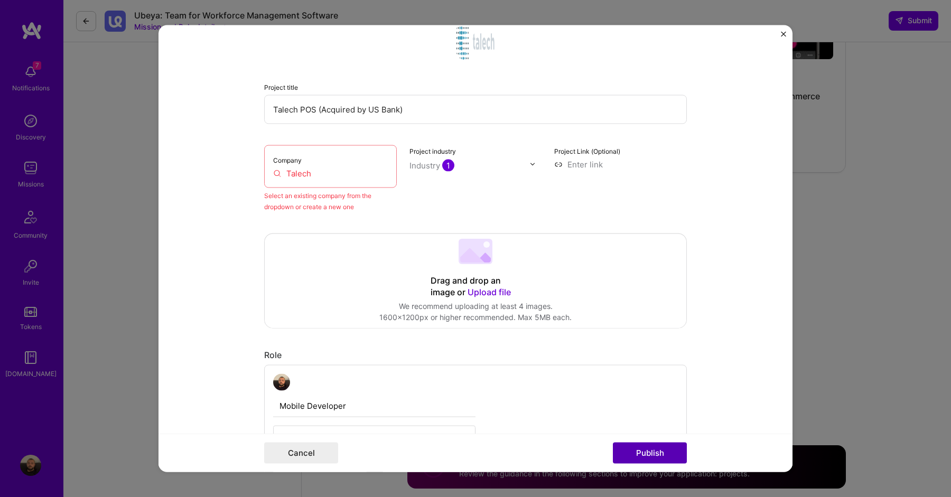
scroll to position [115, 0]
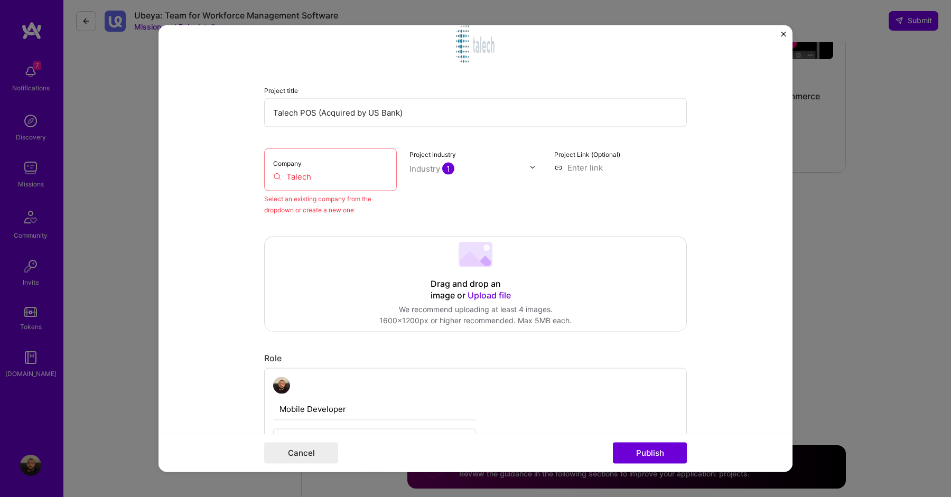
click at [348, 175] on input "Talech" at bounding box center [330, 176] width 115 height 11
type input "T"
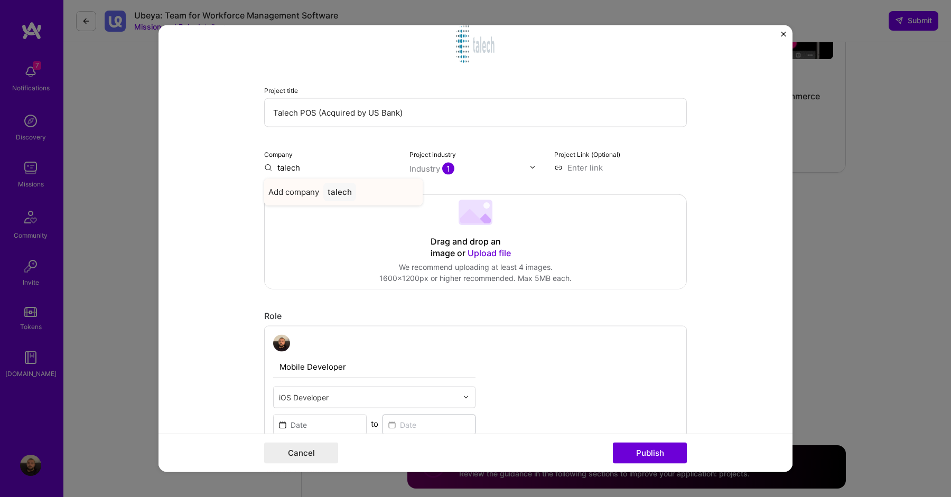
type input "talech"
click at [346, 194] on div "talech" at bounding box center [339, 191] width 33 height 18
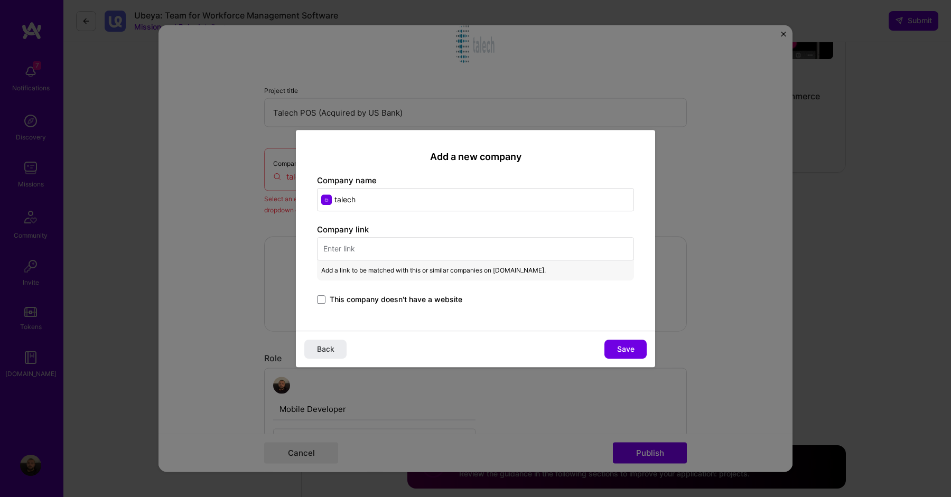
click at [349, 237] on div "Company link Add a link to be matched with this or similar companies on [DOMAIN…" at bounding box center [475, 265] width 317 height 82
click at [350, 256] on input "text" at bounding box center [475, 248] width 317 height 23
paste input "[URL][DOMAIN_NAME]"
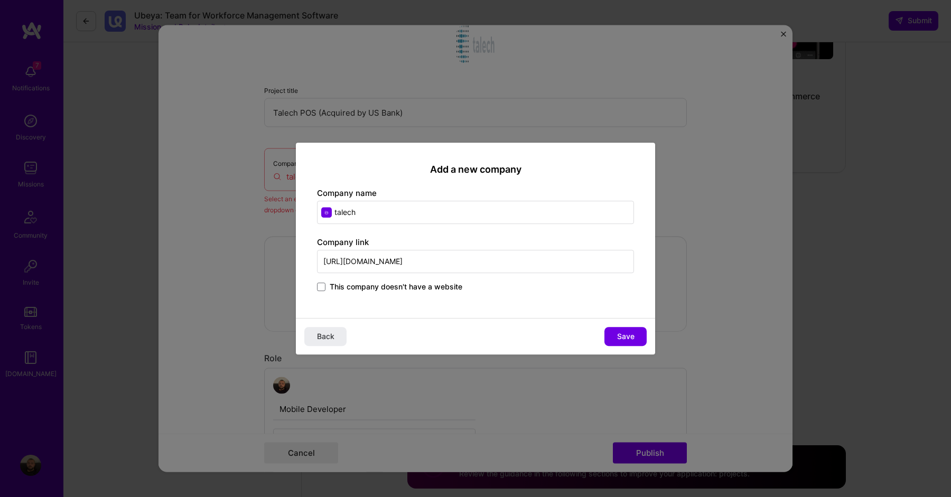
type input "[URL][DOMAIN_NAME]"
click at [624, 324] on div "Back Save" at bounding box center [475, 336] width 359 height 36
click at [624, 332] on span "Save" at bounding box center [625, 336] width 17 height 11
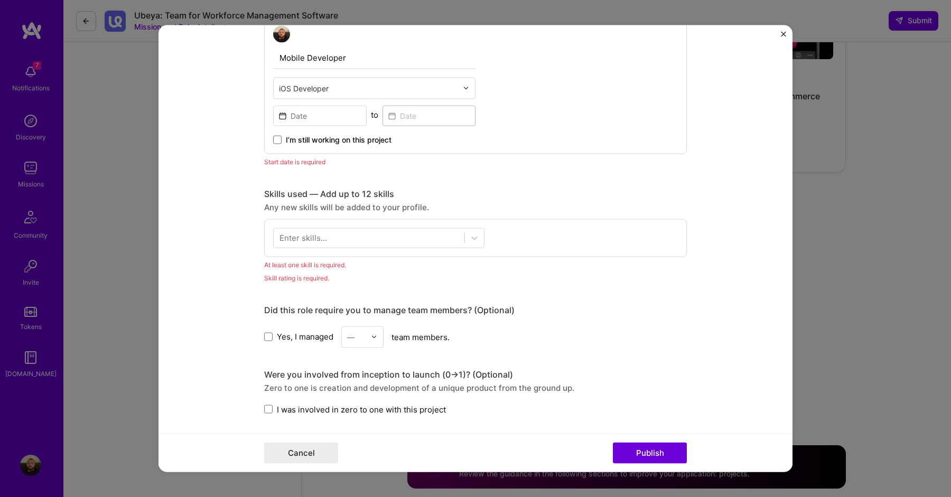
scroll to position [432, 0]
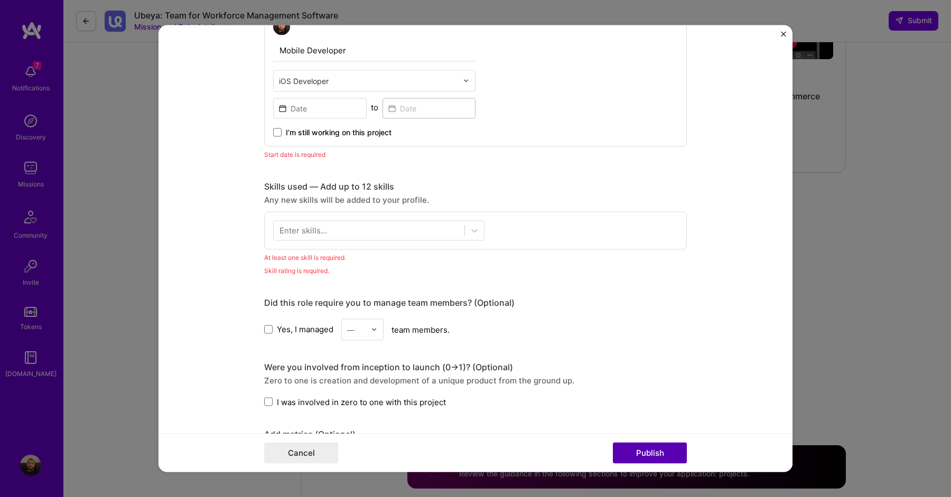
click at [649, 459] on button "Publish" at bounding box center [650, 453] width 74 height 21
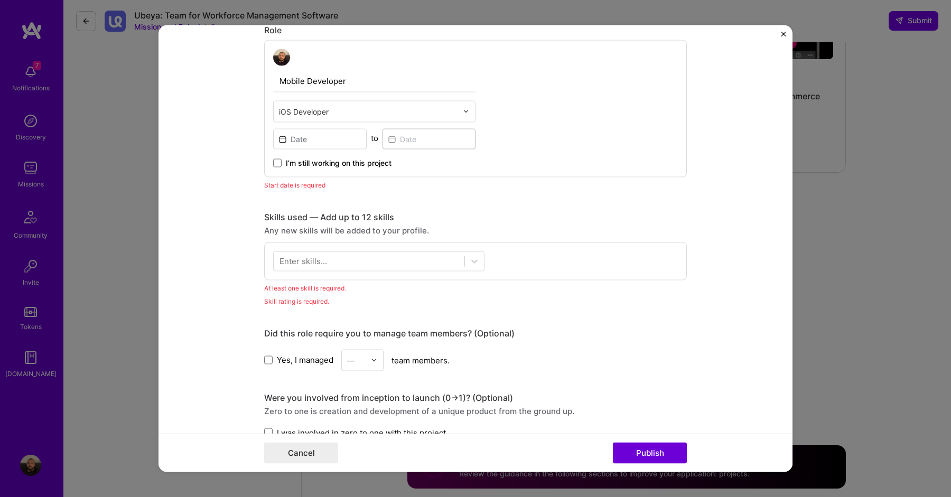
scroll to position [379, 0]
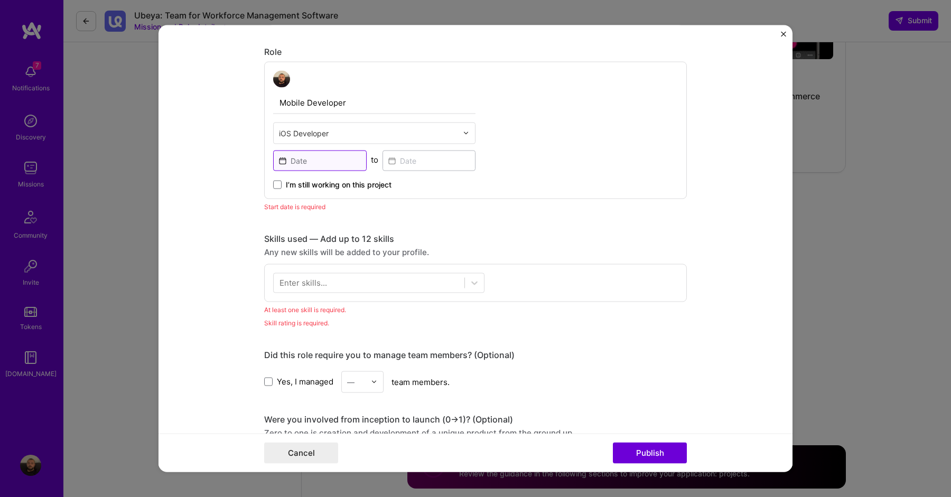
click at [304, 166] on input at bounding box center [320, 160] width 94 height 21
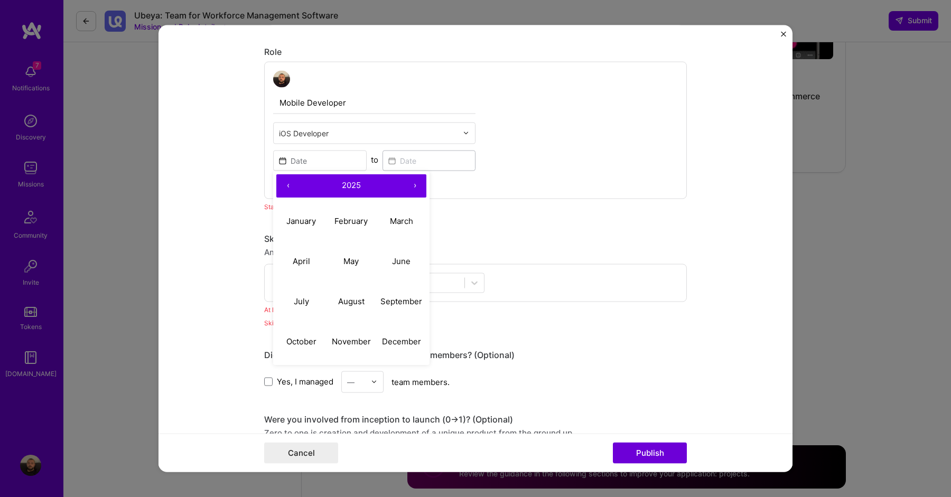
click at [286, 185] on button "‹" at bounding box center [287, 185] width 23 height 23
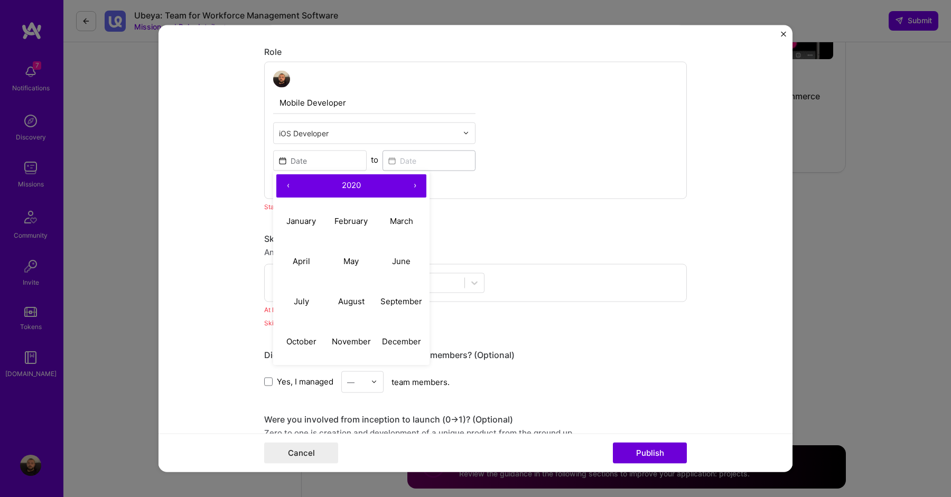
click at [286, 185] on button "‹" at bounding box center [287, 185] width 23 height 23
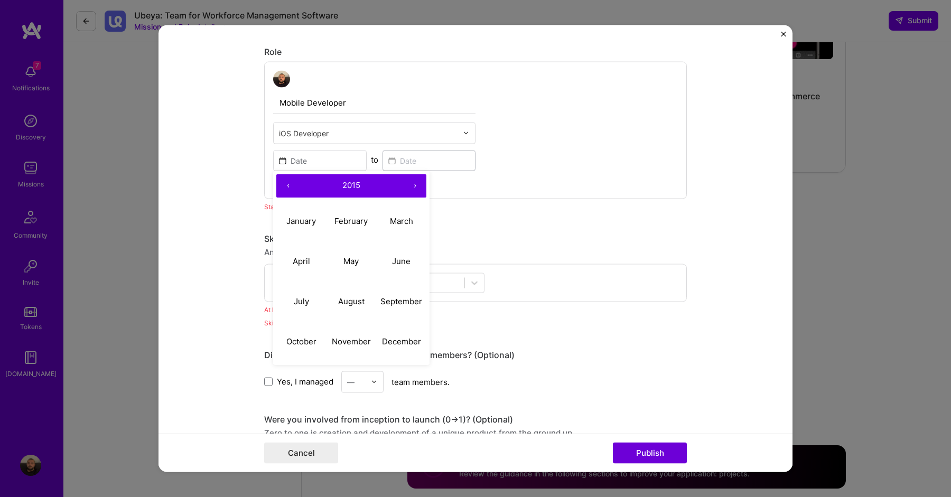
click at [286, 185] on button "‹" at bounding box center [287, 185] width 23 height 23
click at [285, 185] on button "‹" at bounding box center [287, 185] width 23 height 23
click at [316, 336] on button "October" at bounding box center [301, 342] width 50 height 40
type input "[DATE]"
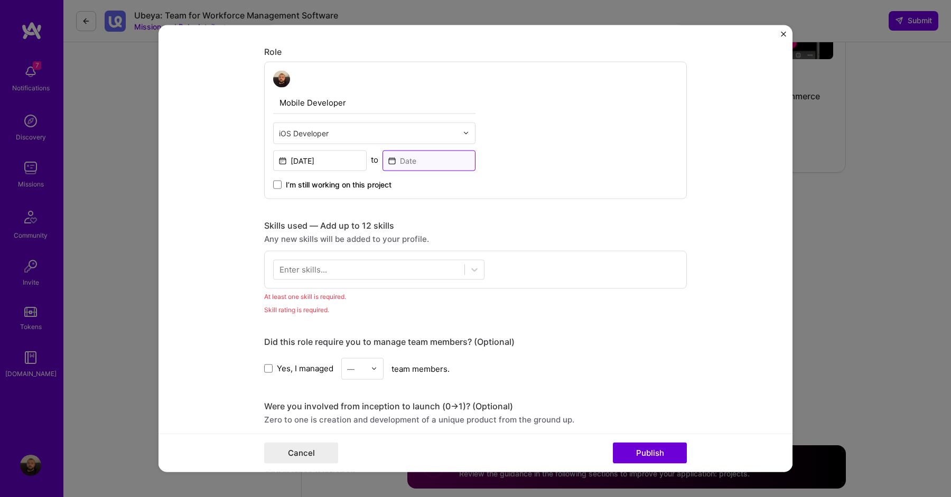
click at [432, 162] on input at bounding box center [429, 160] width 94 height 21
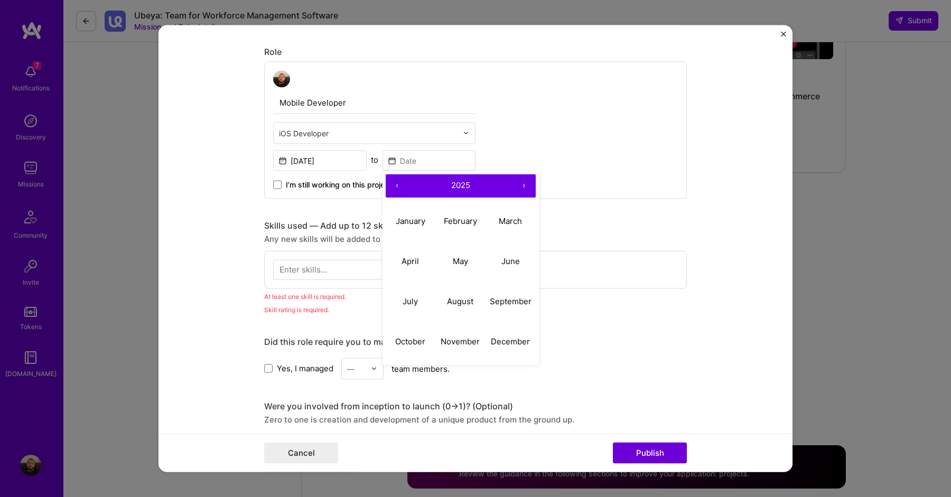
click at [398, 183] on button "‹" at bounding box center [397, 185] width 23 height 23
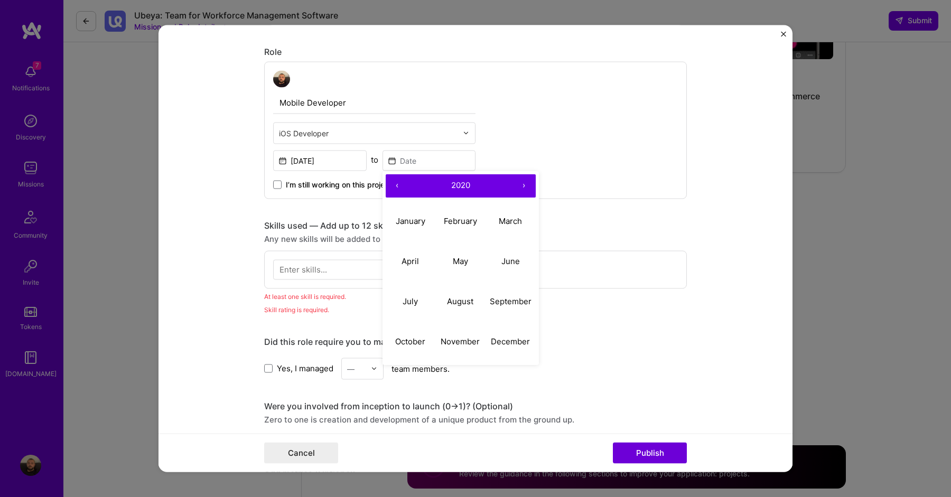
click at [398, 183] on button "‹" at bounding box center [397, 185] width 23 height 23
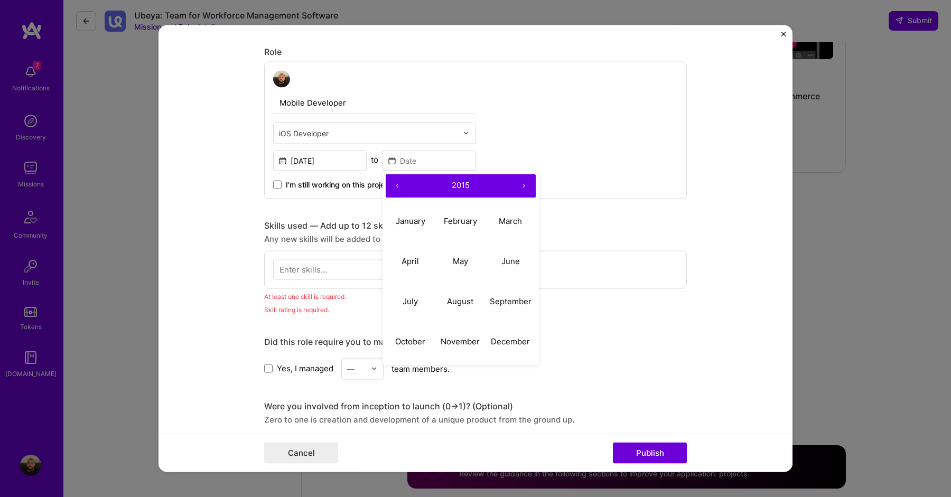
click at [397, 183] on button "‹" at bounding box center [397, 185] width 23 height 23
click at [398, 333] on button "October" at bounding box center [411, 342] width 50 height 40
type input "[DATE]"
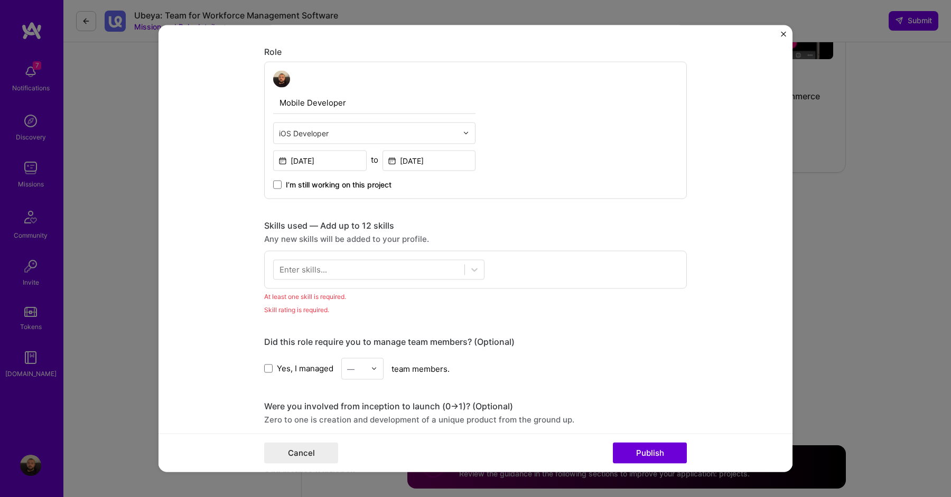
click at [525, 169] on div "Mobile Developer iOS Developer [DATE] to [DATE] I’m still working on this proje…" at bounding box center [475, 129] width 423 height 137
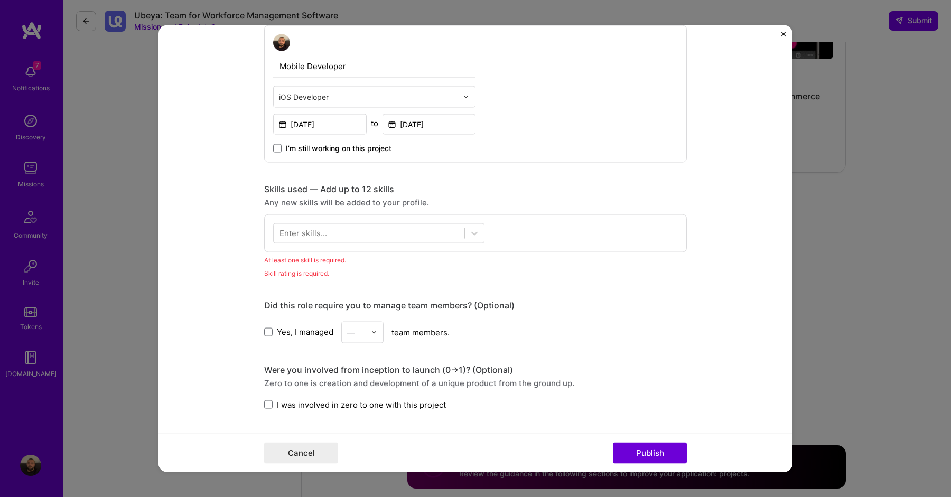
scroll to position [427, 0]
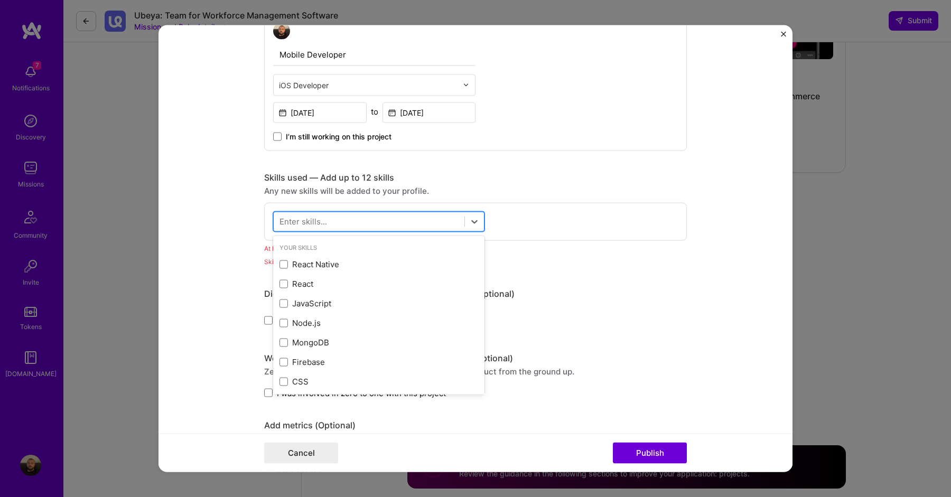
click at [409, 220] on div at bounding box center [369, 221] width 191 height 17
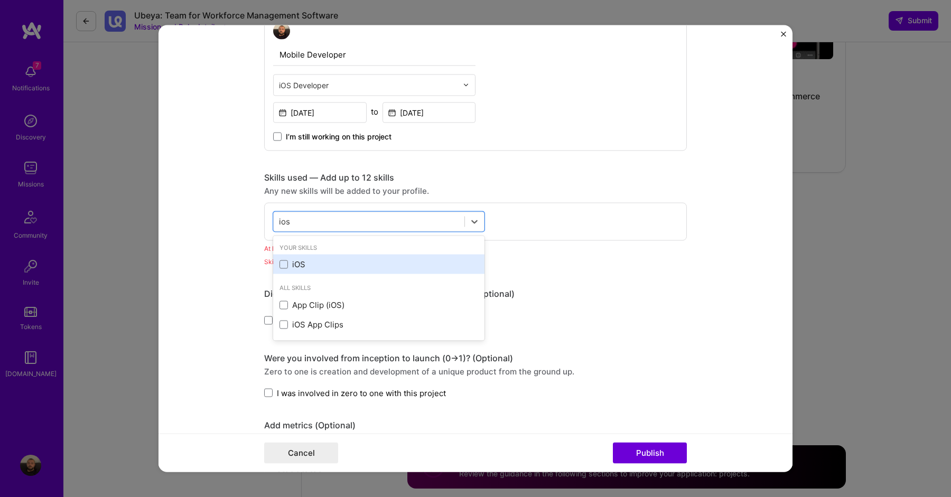
click at [324, 262] on div "iOS" at bounding box center [378, 264] width 199 height 11
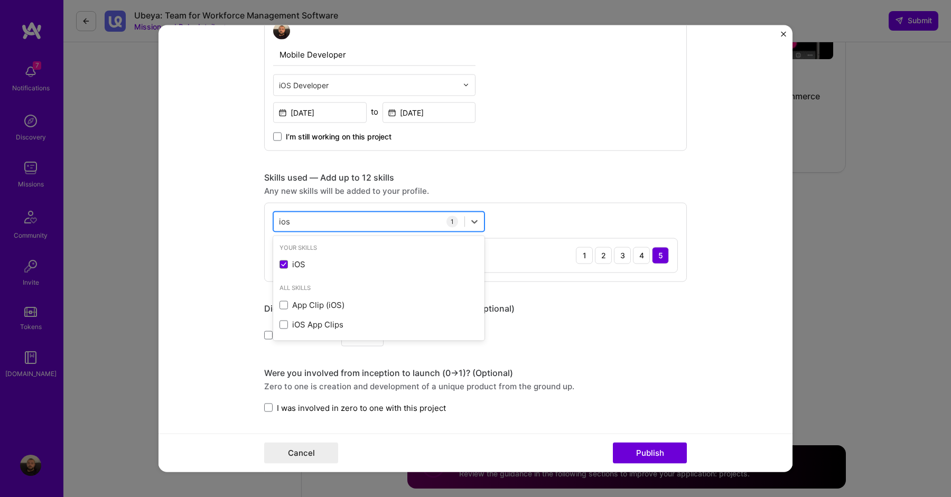
click at [343, 220] on div "ios ios" at bounding box center [369, 221] width 191 height 17
type input "i"
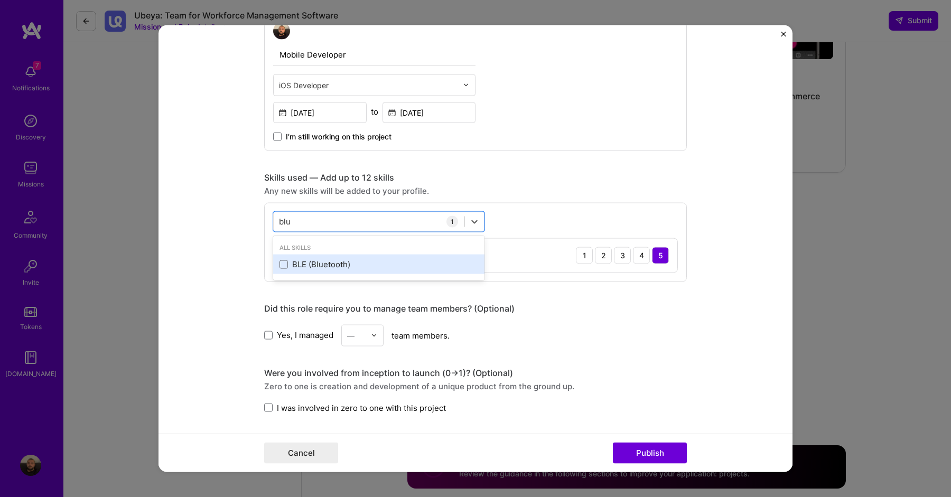
click at [350, 266] on div "BLE (Bluetooth)" at bounding box center [378, 264] width 199 height 11
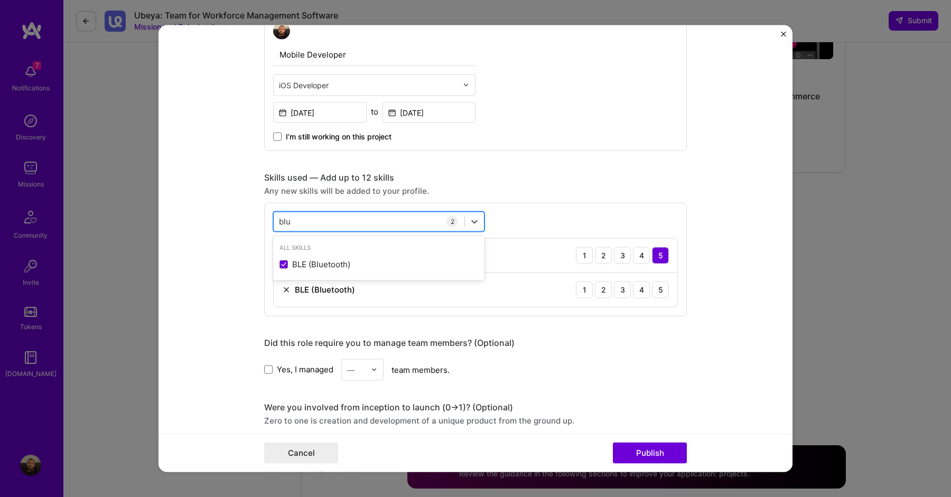
click at [350, 216] on div "blu blu" at bounding box center [369, 221] width 191 height 17
click at [353, 224] on div "blu blu" at bounding box center [369, 221] width 191 height 17
drag, startPoint x: 348, startPoint y: 224, endPoint x: 254, endPoint y: 224, distance: 94.6
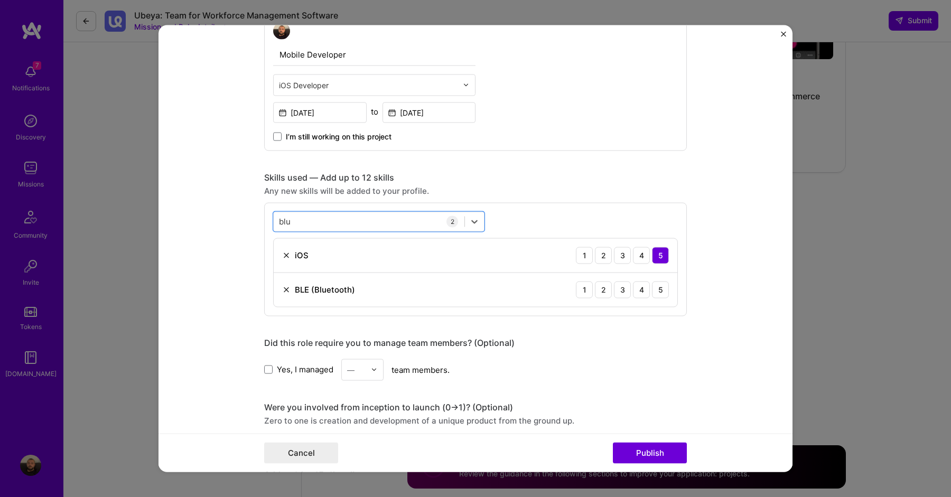
click at [254, 224] on form "This project is missing details. To be able to apply to missions with this proj…" at bounding box center [475, 248] width 634 height 447
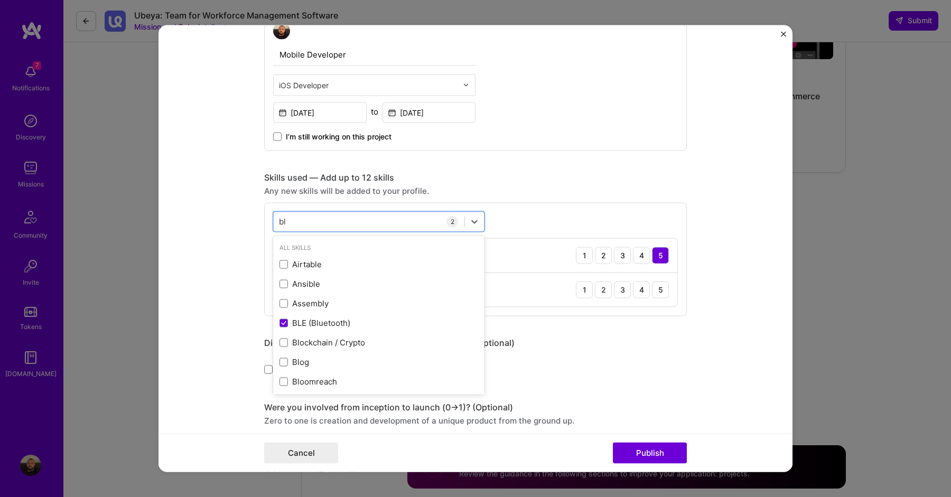
type input "b"
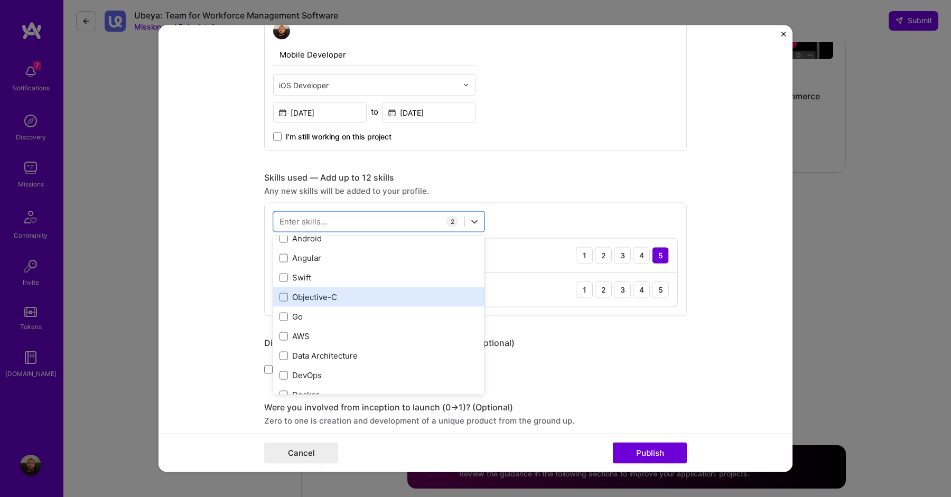
click at [390, 298] on div "Objective-C" at bounding box center [378, 297] width 199 height 11
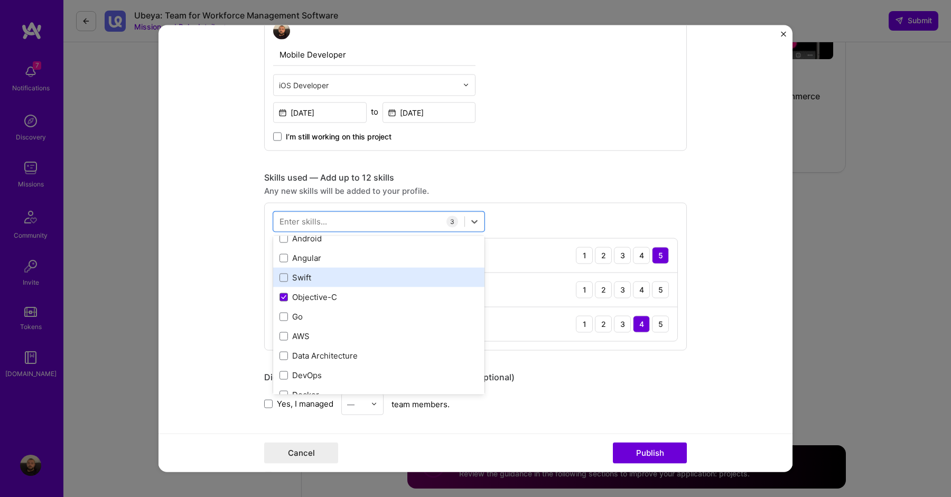
click at [386, 284] on div "Swift" at bounding box center [378, 278] width 211 height 20
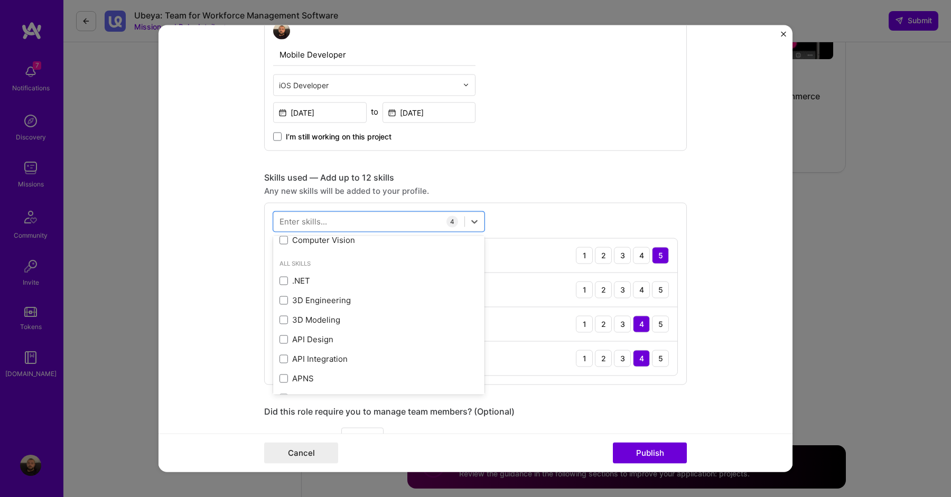
scroll to position [791, 0]
click at [233, 240] on form "This project is missing details. To be able to apply to missions with this proj…" at bounding box center [475, 248] width 634 height 447
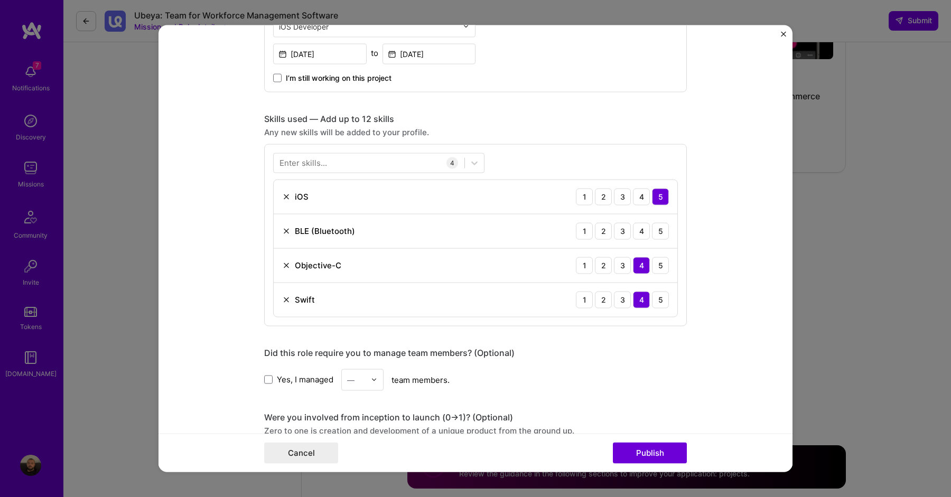
scroll to position [514, 0]
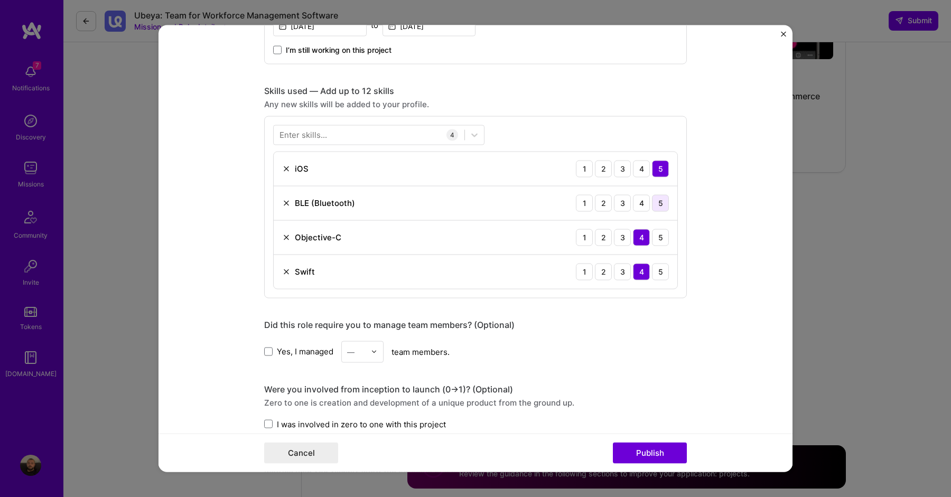
click at [656, 203] on div "5" at bounding box center [660, 202] width 17 height 17
click at [661, 238] on div "5" at bounding box center [660, 237] width 17 height 17
click at [664, 268] on div "5" at bounding box center [660, 271] width 17 height 17
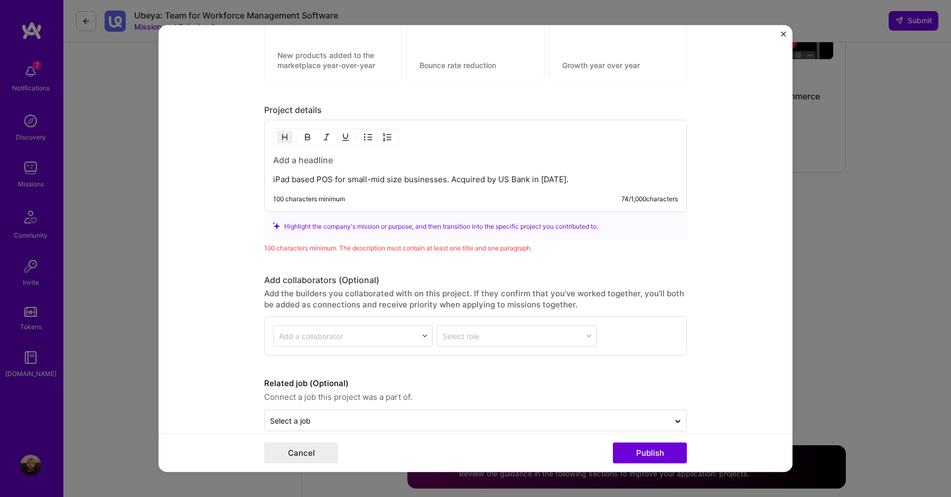
scroll to position [1015, 0]
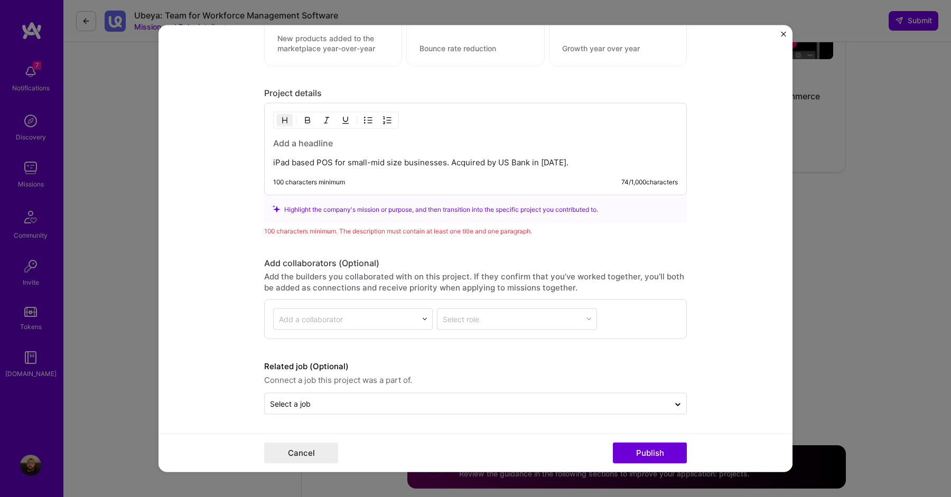
click at [447, 162] on p "iPad based POS for small-mid size businesses. Acquired by US Bank in [DATE]." at bounding box center [475, 162] width 405 height 11
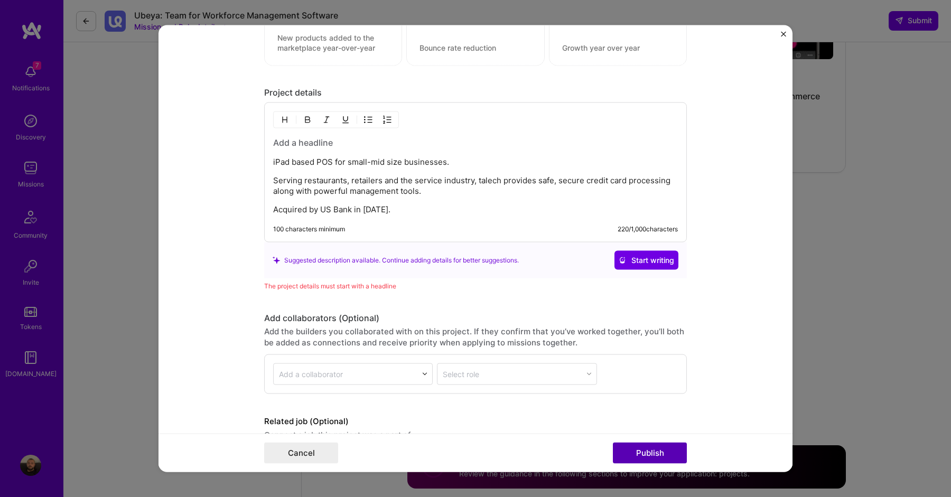
click at [636, 455] on button "Publish" at bounding box center [650, 453] width 74 height 21
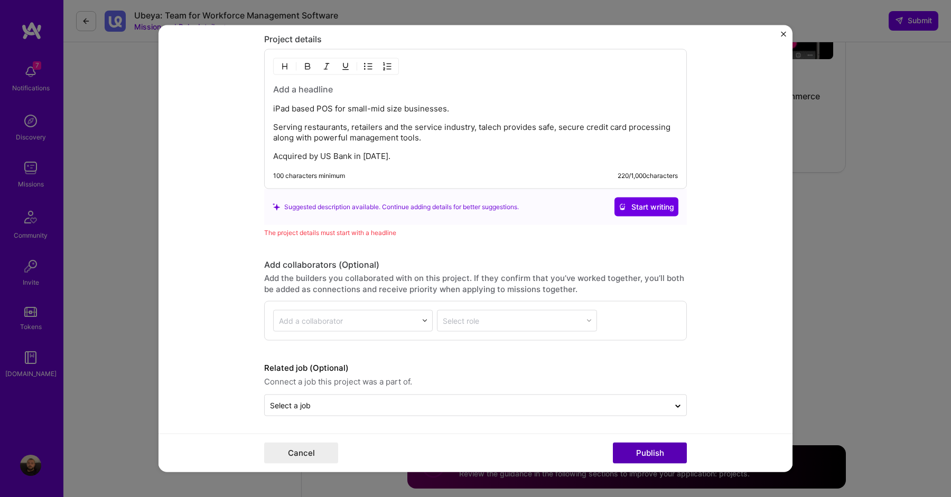
scroll to position [1071, 0]
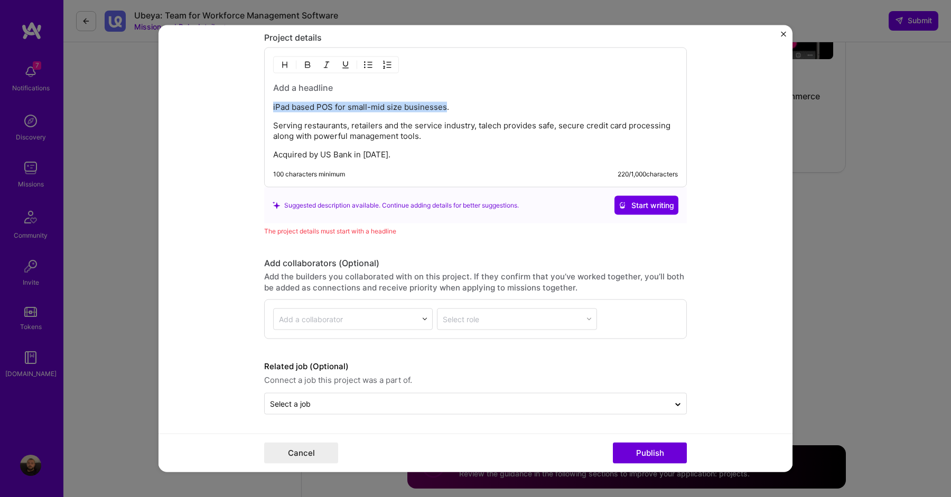
drag, startPoint x: 445, startPoint y: 110, endPoint x: 259, endPoint y: 104, distance: 186.6
click at [259, 104] on form "This project is missing details. To be able to apply to missions with this proj…" at bounding box center [475, 248] width 634 height 447
copy p "iPad based POS for small-mid size businesses"
click at [302, 91] on h3 at bounding box center [475, 88] width 405 height 12
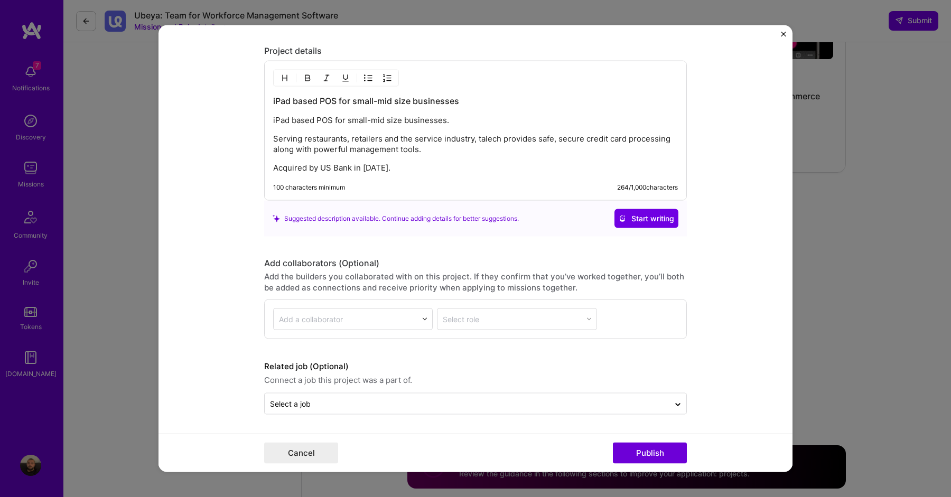
drag, startPoint x: 460, startPoint y: 119, endPoint x: 264, endPoint y: 117, distance: 196.5
click at [264, 117] on div "iPad based POS for small-mid size businesses iPad based POS for small-mid size …" at bounding box center [475, 131] width 423 height 140
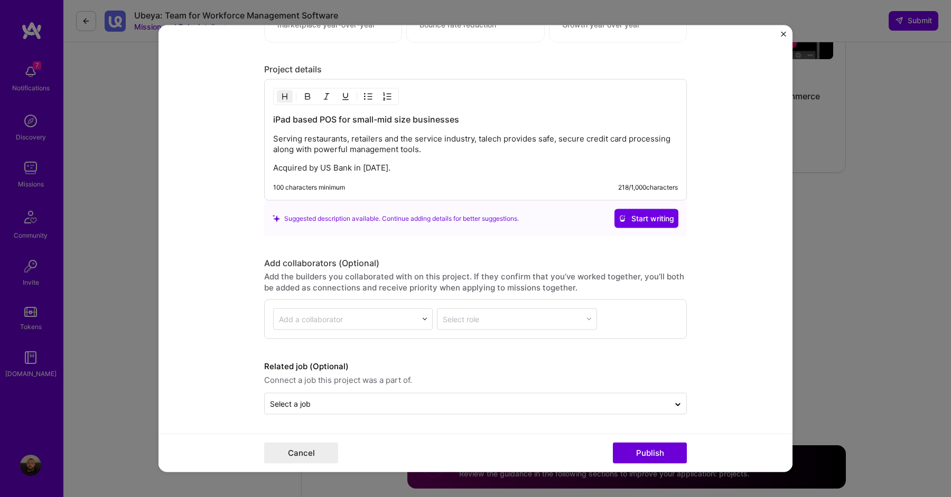
scroll to position [1039, 0]
click at [669, 458] on button "Publish" at bounding box center [650, 453] width 74 height 21
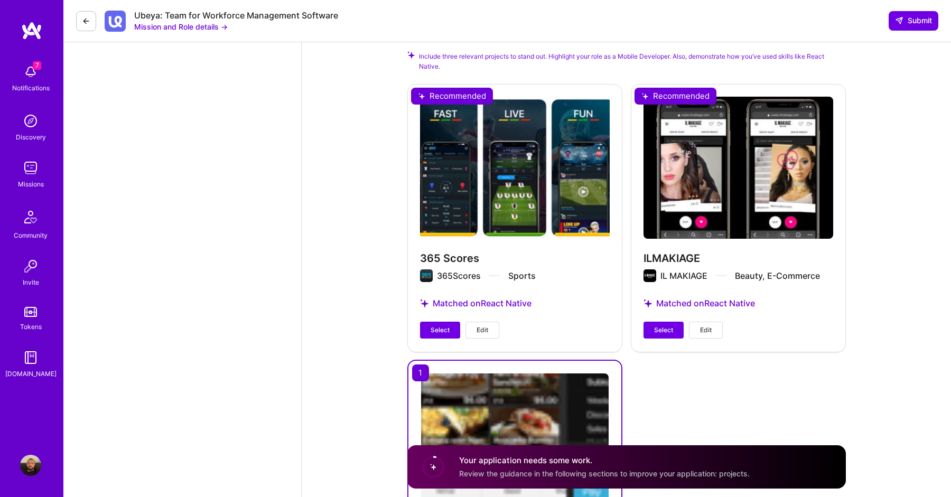
scroll to position [1224, 0]
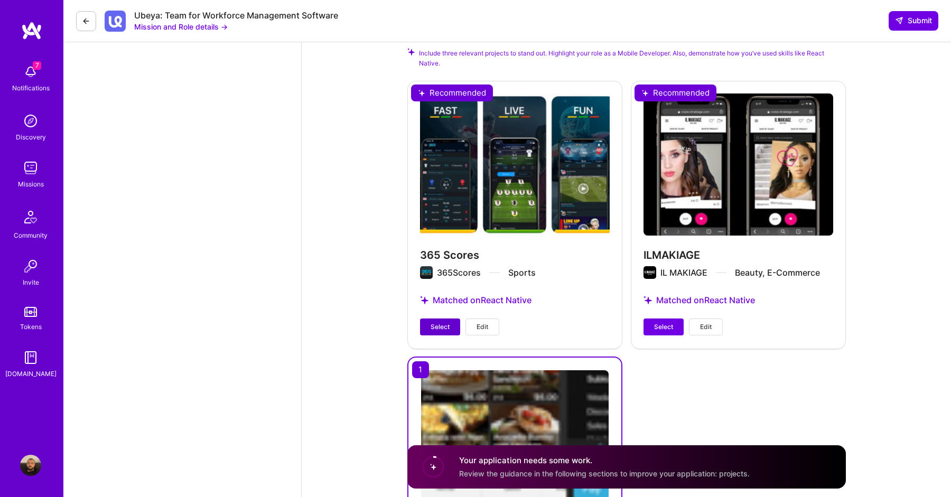
click at [445, 322] on span "Select" at bounding box center [440, 327] width 19 height 10
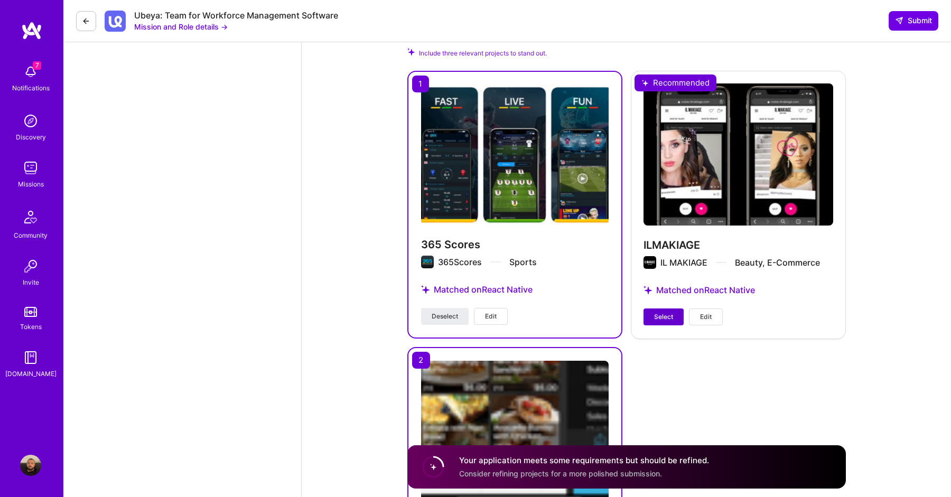
click at [657, 312] on span "Select" at bounding box center [663, 317] width 19 height 10
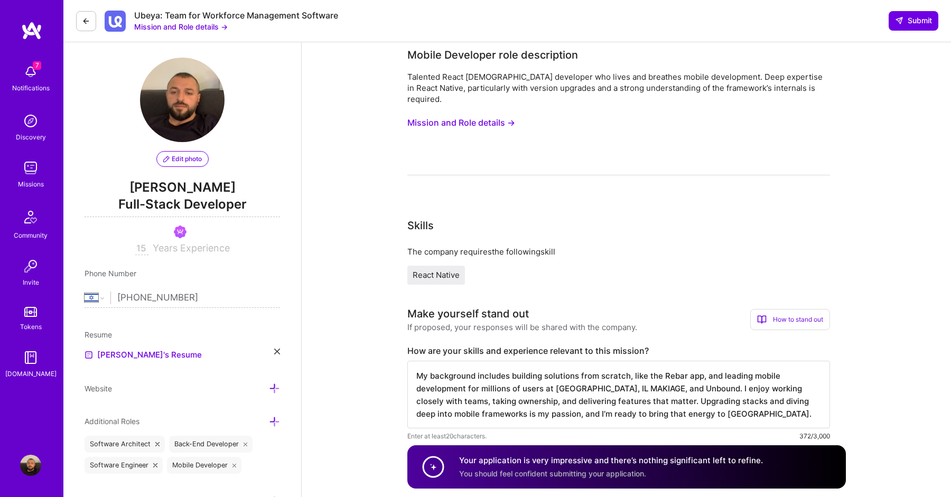
scroll to position [0, 0]
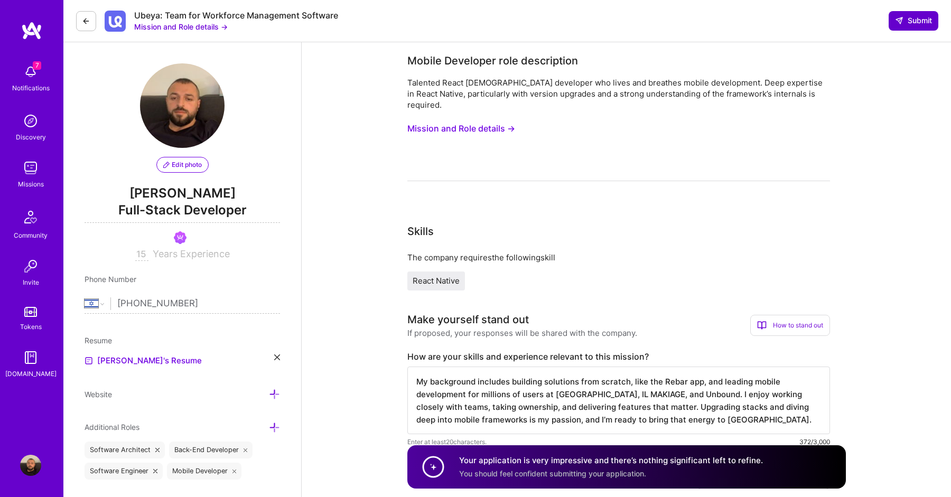
click at [900, 18] on icon at bounding box center [899, 20] width 8 height 8
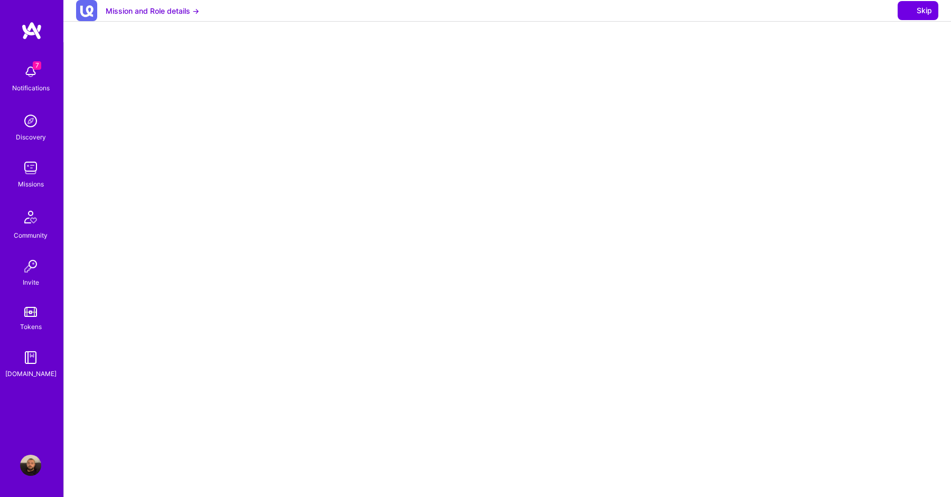
select select "IL"
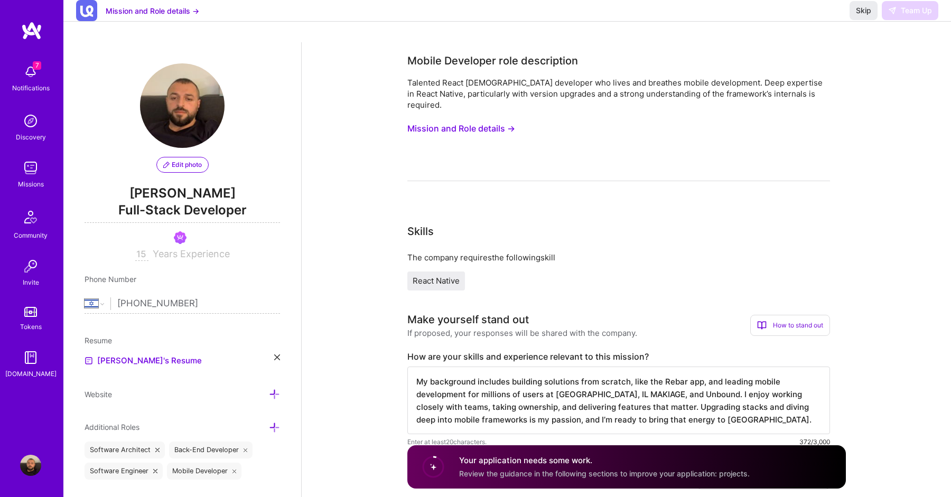
click at [27, 172] on img at bounding box center [30, 167] width 21 height 21
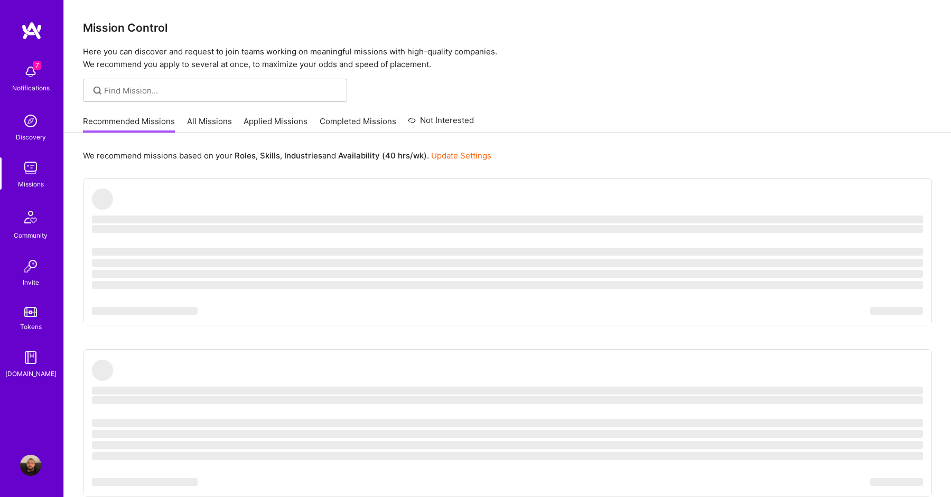
click at [282, 118] on link "Applied Missions" at bounding box center [276, 124] width 64 height 17
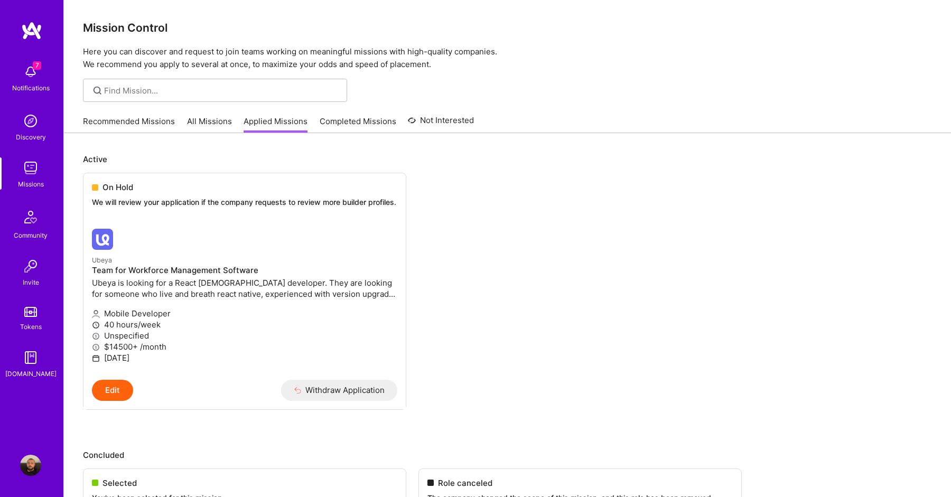
click at [156, 119] on link "Recommended Missions" at bounding box center [129, 124] width 92 height 17
